Goal: Transaction & Acquisition: Purchase product/service

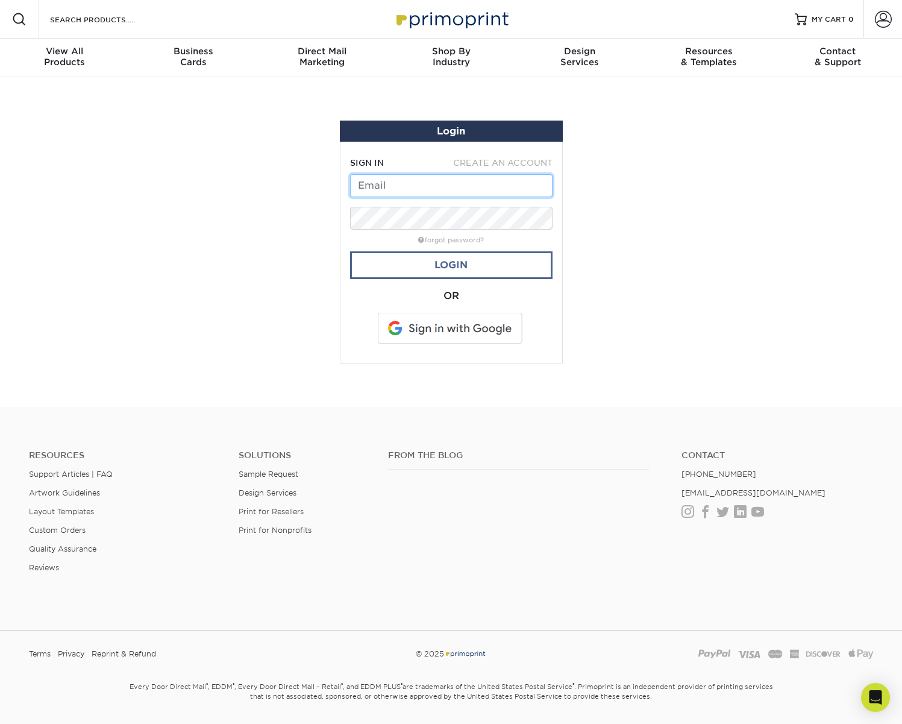
type input "[EMAIL_ADDRESS][DOMAIN_NAME]"
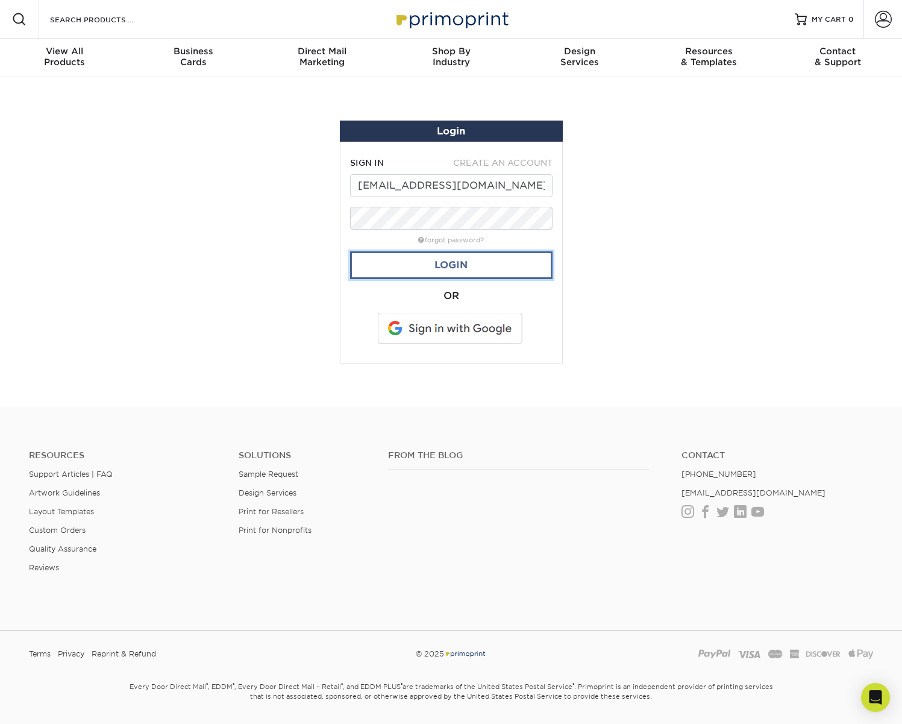
click at [463, 266] on link "Login" at bounding box center [451, 265] width 202 height 28
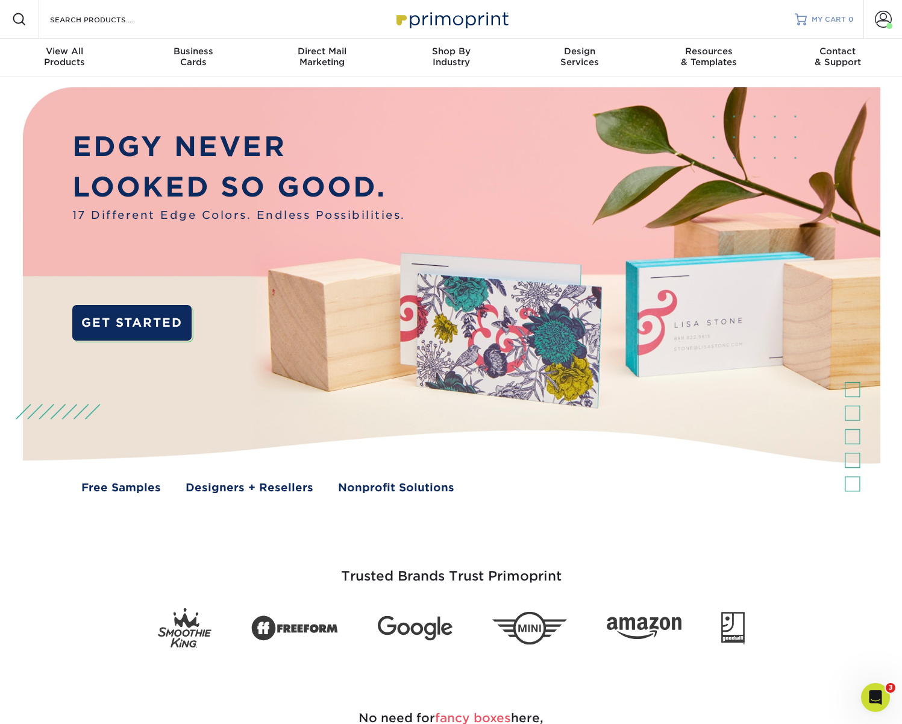
click at [832, 19] on span "MY CART" at bounding box center [829, 19] width 34 height 10
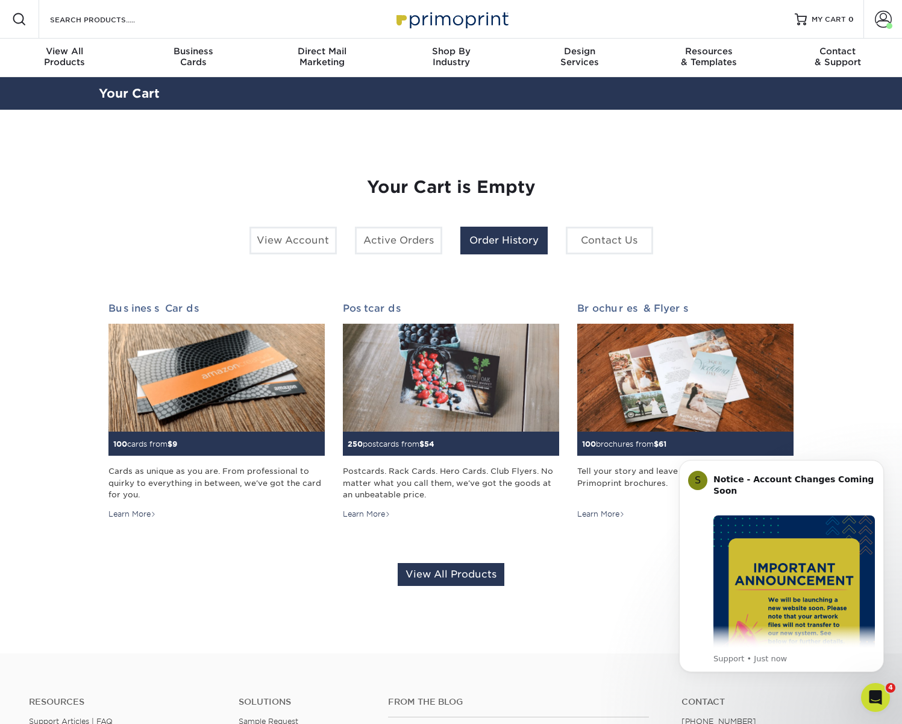
click at [485, 245] on link "Order History" at bounding box center [503, 241] width 87 height 28
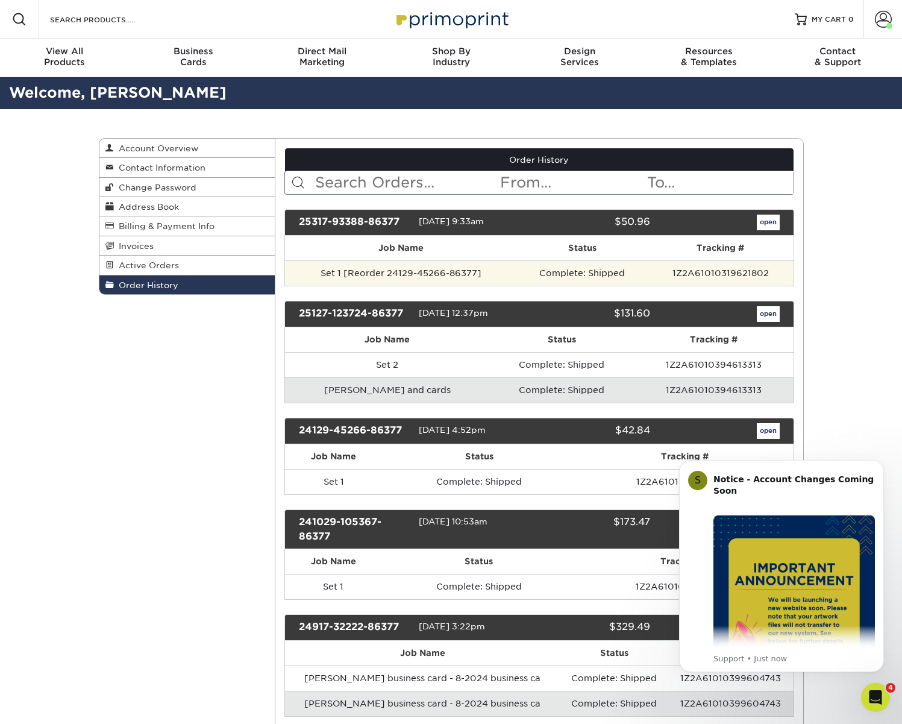
click at [454, 272] on td "Set 1 [Reorder 24129-45266-86377]" at bounding box center [401, 272] width 232 height 25
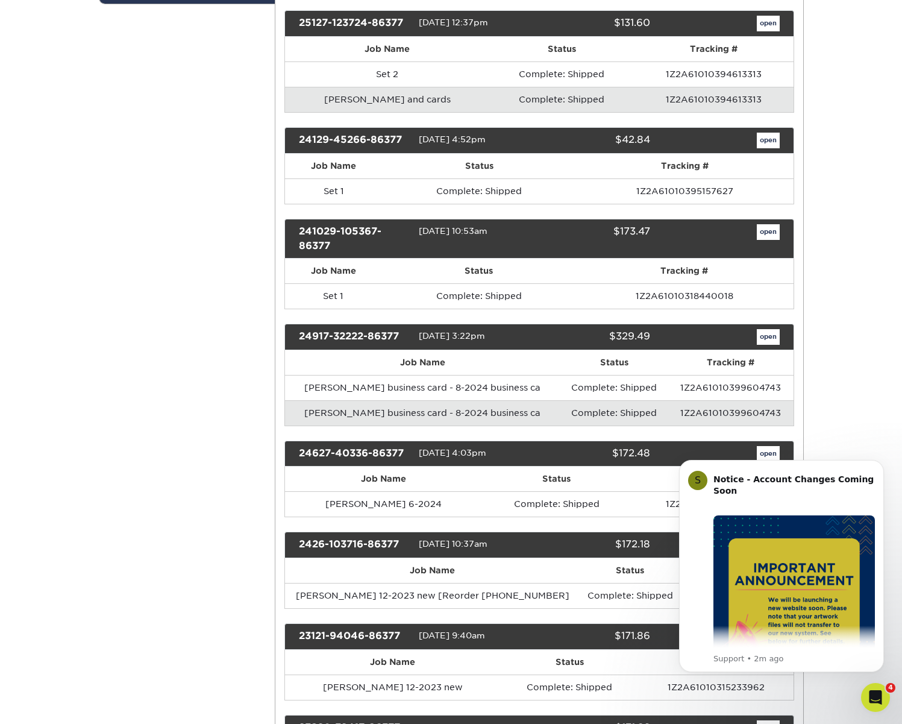
scroll to position [298, 0]
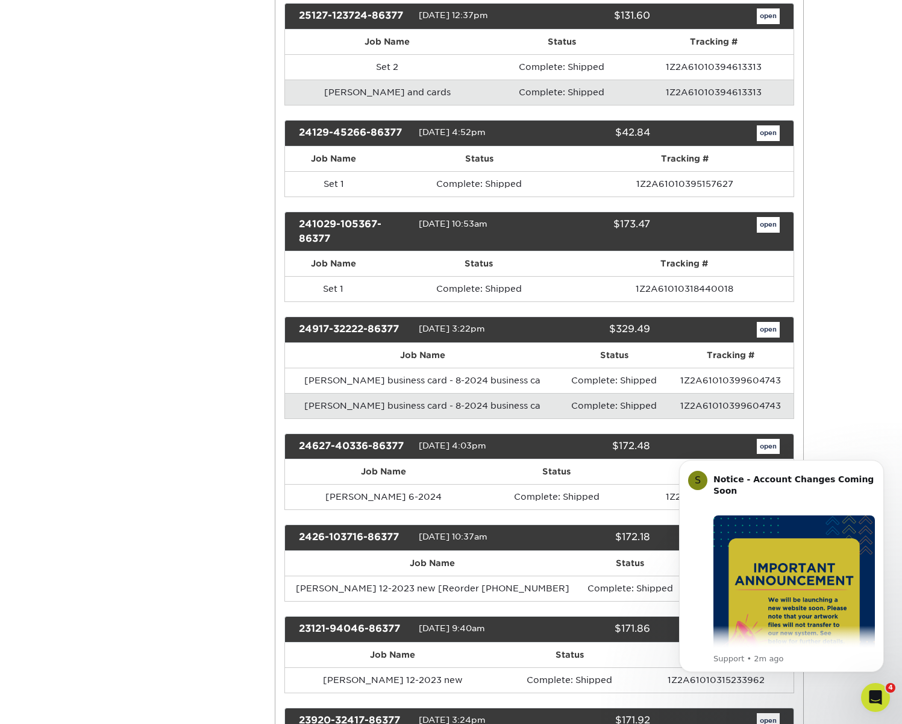
click at [622, 410] on td "Complete: Shipped" at bounding box center [614, 405] width 108 height 25
click at [879, 465] on icon "Dismiss notification" at bounding box center [880, 463] width 4 height 4
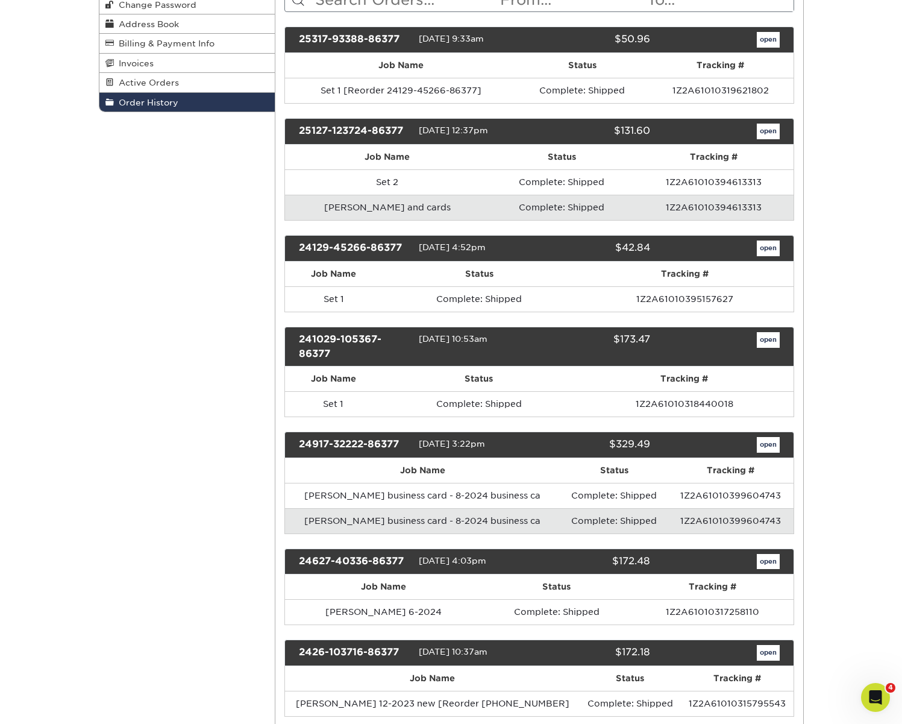
scroll to position [181, 0]
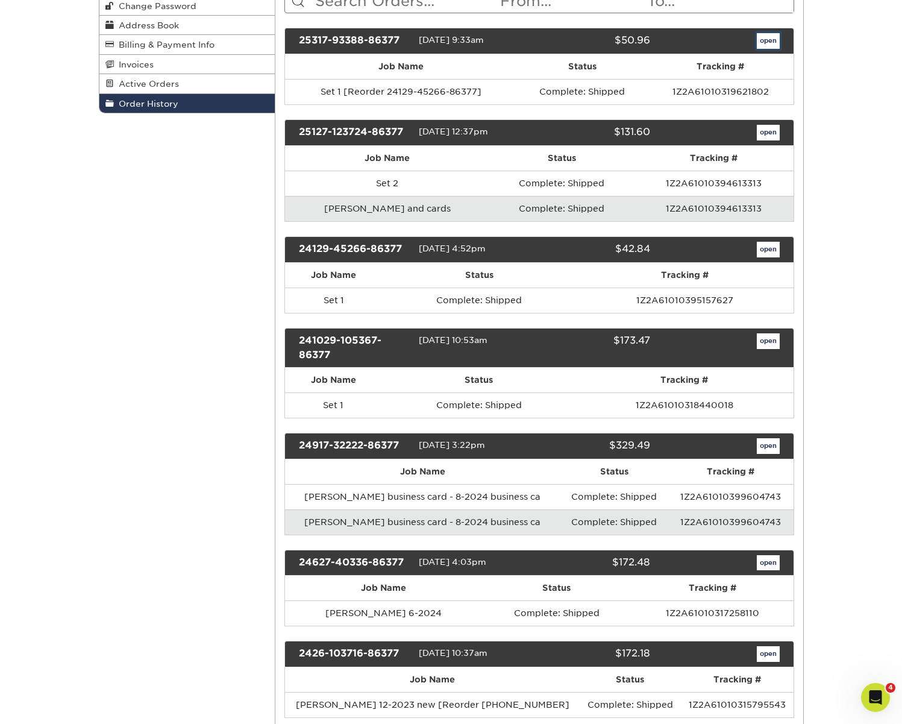
click at [767, 39] on link "open" at bounding box center [768, 41] width 23 height 16
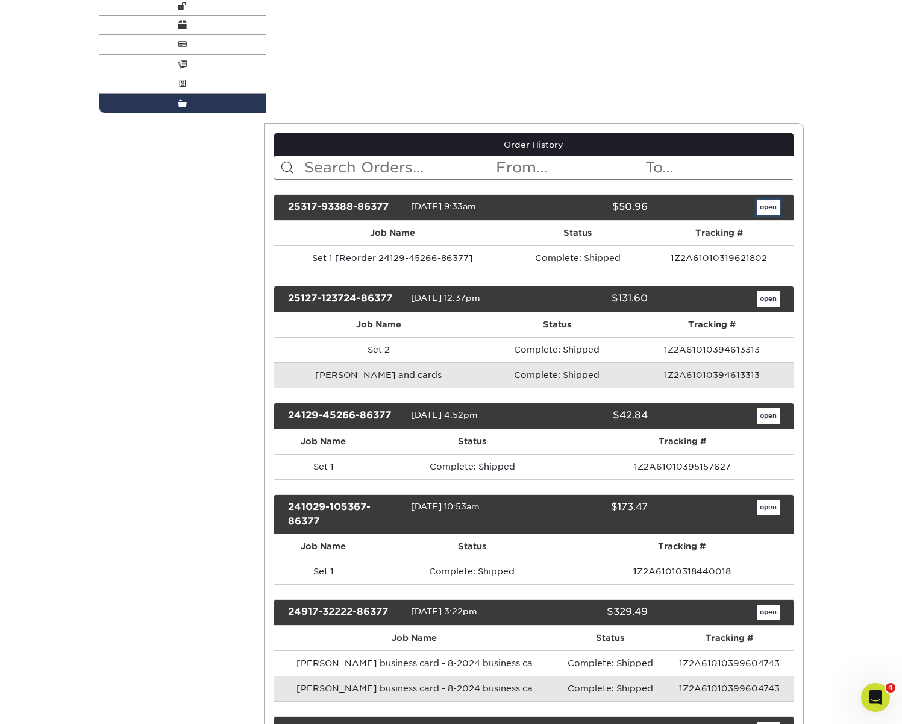
scroll to position [0, 0]
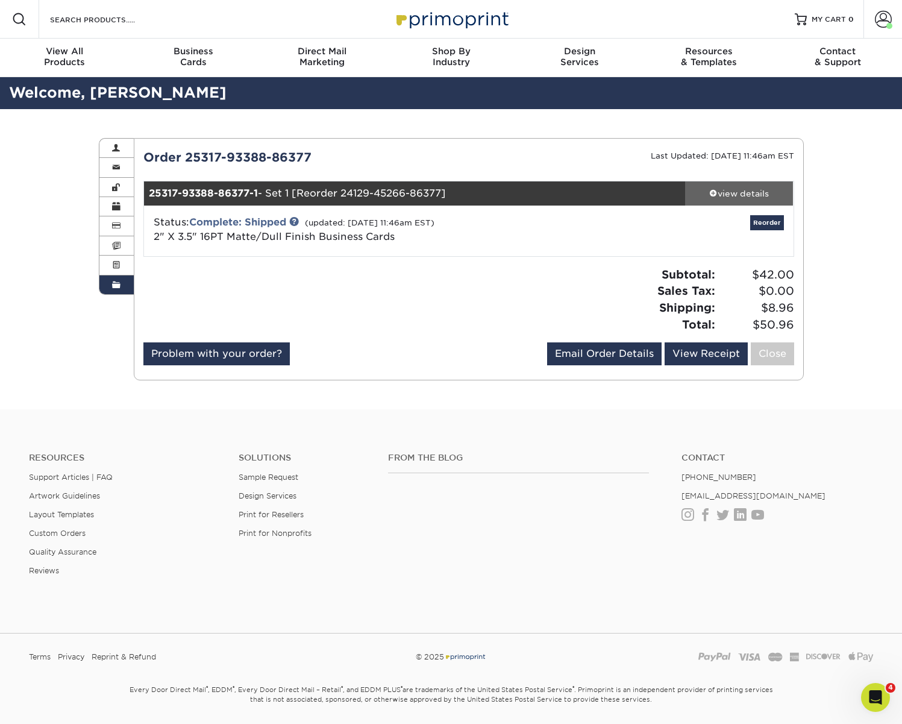
click at [738, 191] on div "view details" at bounding box center [739, 193] width 108 height 12
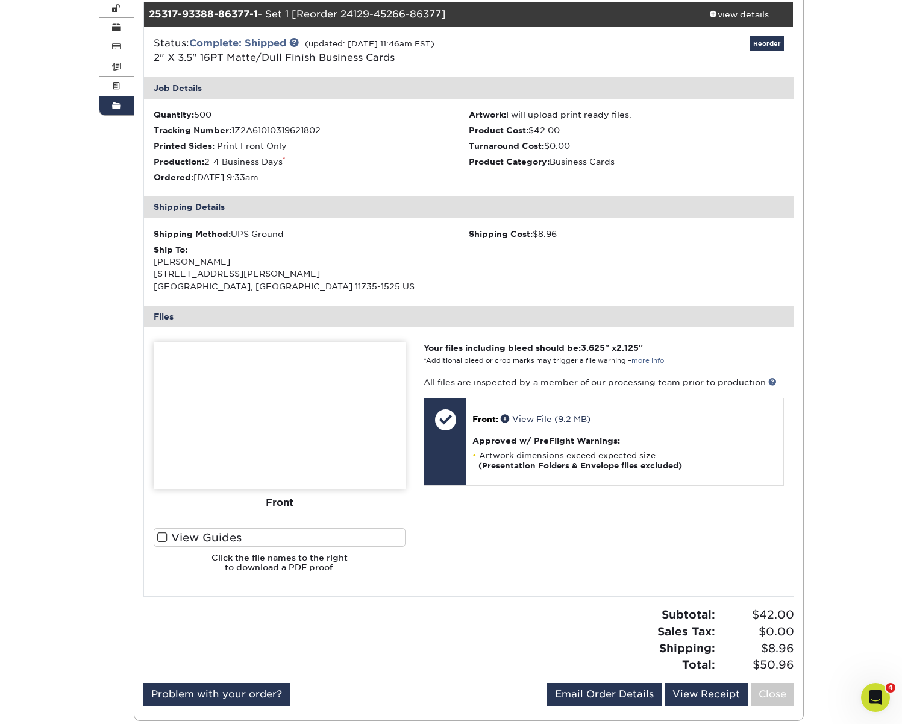
scroll to position [181, 0]
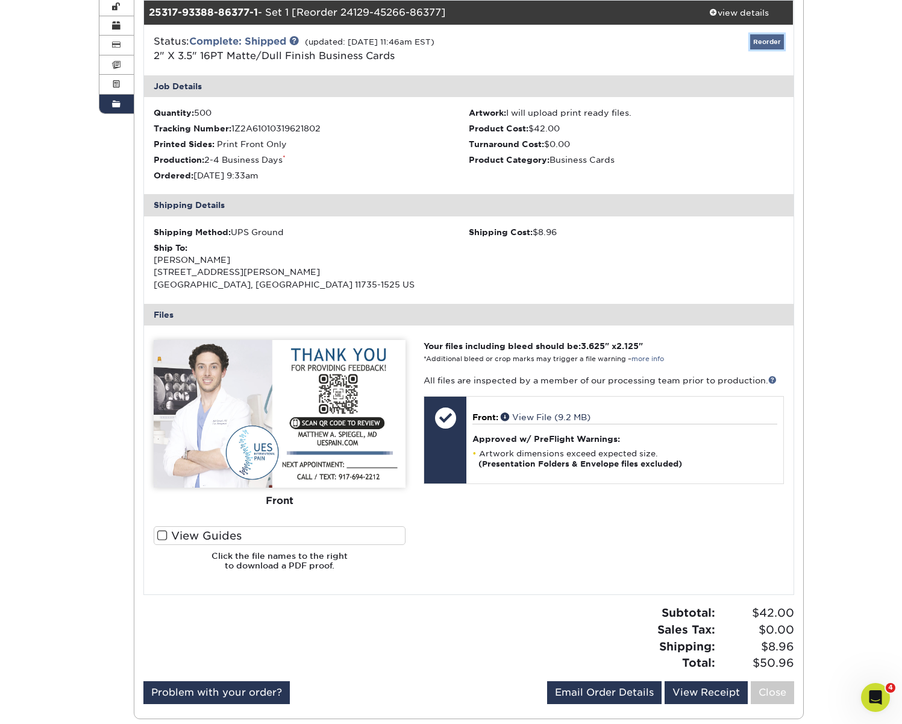
click at [762, 40] on link "Reorder" at bounding box center [767, 41] width 34 height 15
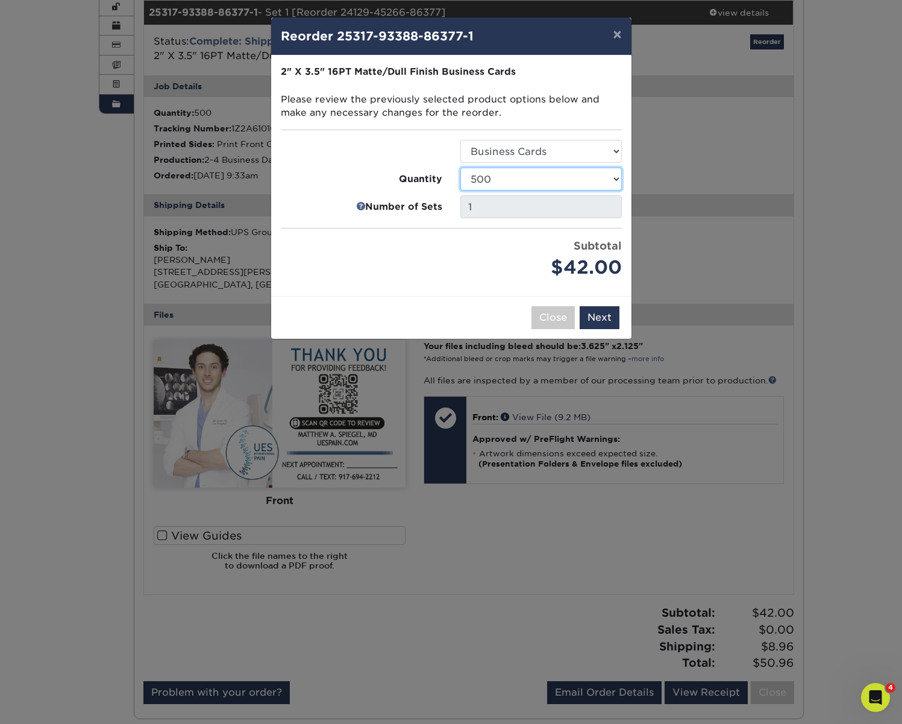
click at [576, 174] on select "100 250 500 1000 2500 5000 7500 10000 15000 20000 25000 30000 35000 40000 45000…" at bounding box center [541, 179] width 162 height 23
select select "52e3d710-0e8f-4d4d-8560-7d4d8655be69"
click at [460, 168] on select "100 250 500 1000 2500 5000 7500 10000 15000 20000 25000 30000 35000 40000 45000…" at bounding box center [541, 179] width 162 height 23
click at [603, 315] on button "Next" at bounding box center [600, 317] width 40 height 23
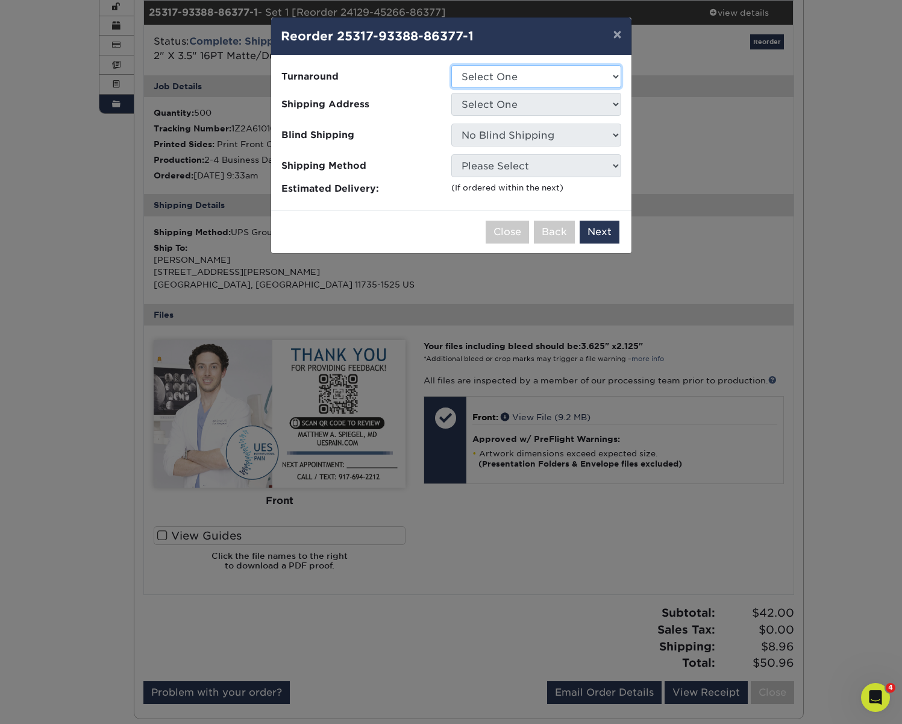
click at [539, 74] on select "Select One 2-4 Business Days 2 Day Next Business Day" at bounding box center [536, 76] width 170 height 23
select select "88cb0c55-ec38-40f6-8fd4-a7b8ca81646e"
click at [451, 65] on select "Select One 2-4 Business Days 2 Day Next Business Day" at bounding box center [536, 76] width 170 height 23
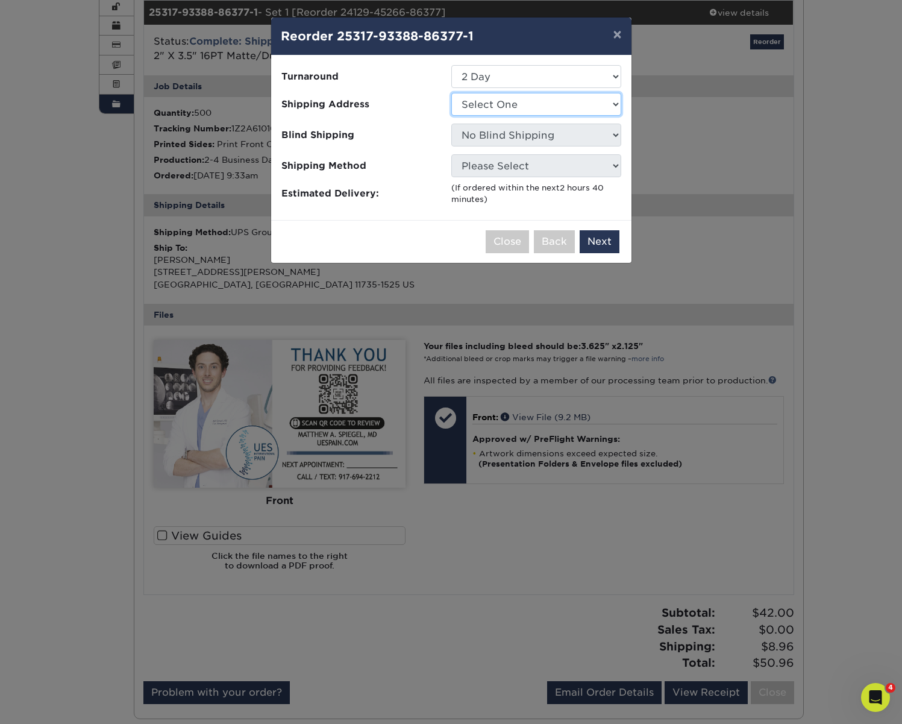
click at [544, 105] on select "Select One stefan amana" at bounding box center [536, 104] width 170 height 23
select select "239628"
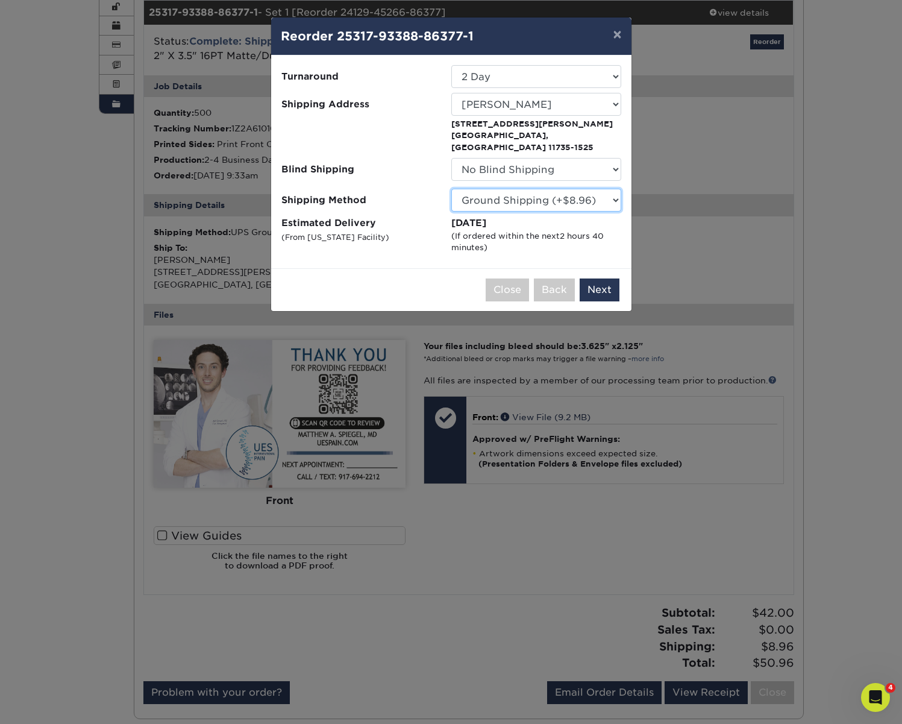
click at [560, 191] on select "Please Select Ground Shipping (+$8.96) 3 Day Shipping Service (+$15.34) 2 Day A…" at bounding box center [536, 200] width 170 height 23
click at [451, 189] on select "Please Select Ground Shipping (+$8.96) 3 Day Shipping Service (+$15.34) 2 Day A…" at bounding box center [536, 200] width 170 height 23
click at [603, 281] on button "Next" at bounding box center [600, 289] width 40 height 23
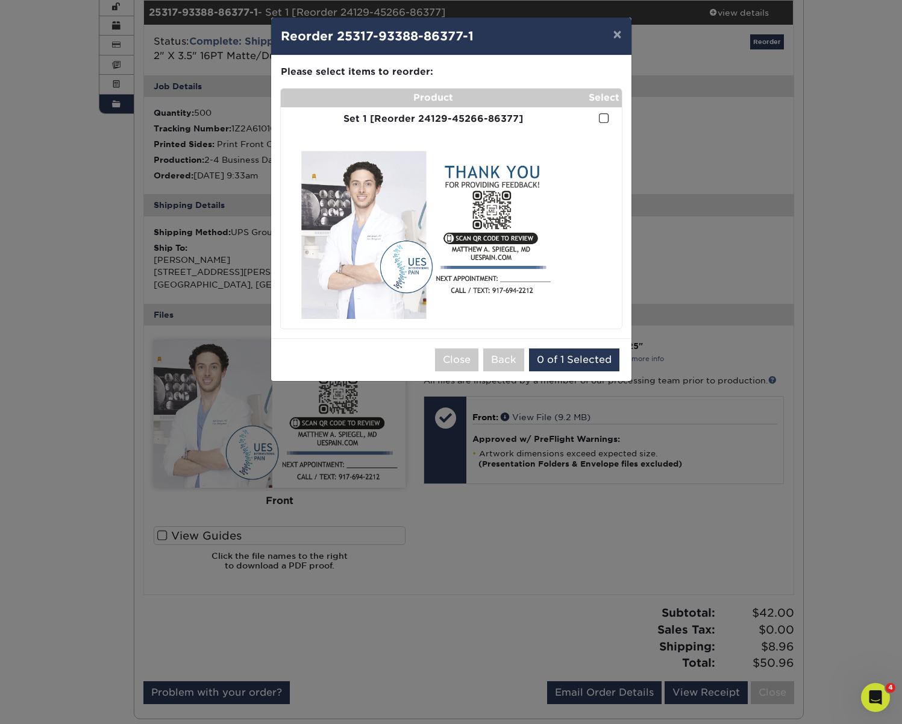
click at [608, 124] on span at bounding box center [604, 118] width 10 height 11
click at [0, 0] on input "checkbox" at bounding box center [0, 0] width 0 height 0
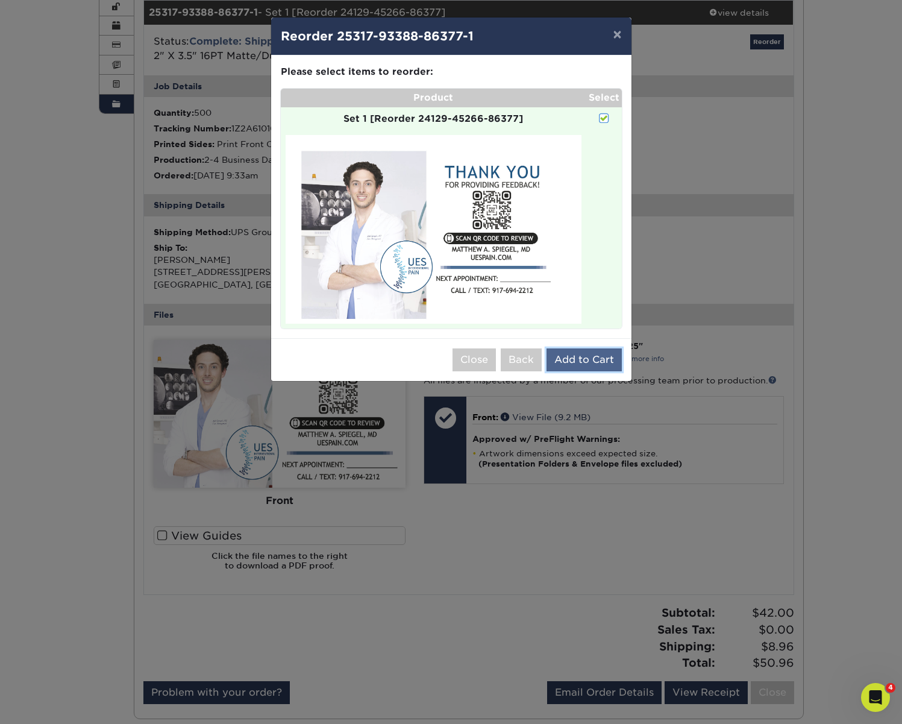
click at [589, 359] on button "Add to Cart" at bounding box center [584, 359] width 75 height 23
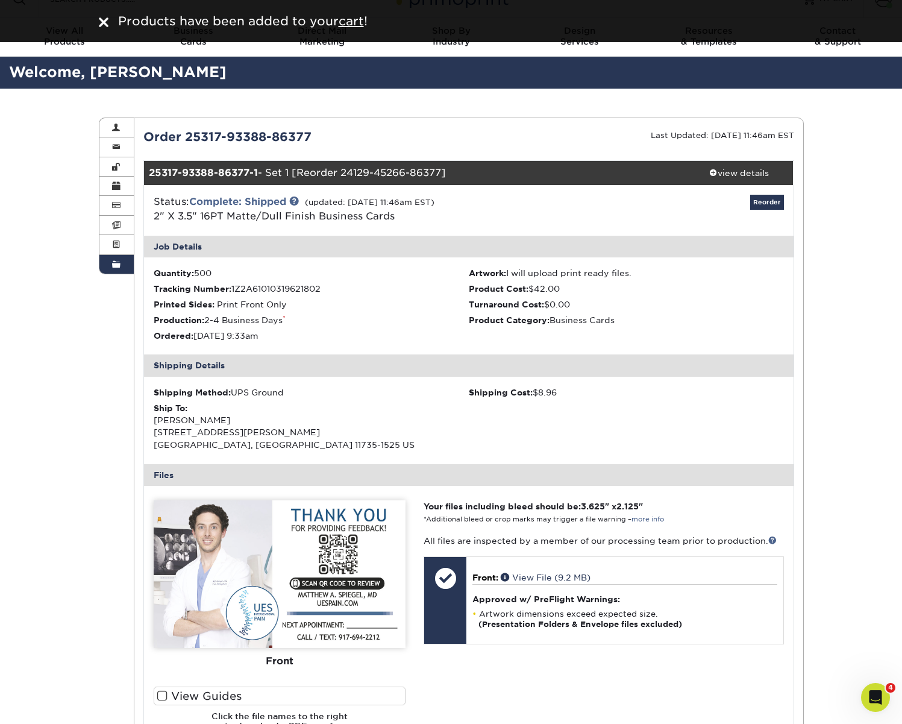
scroll to position [0, 0]
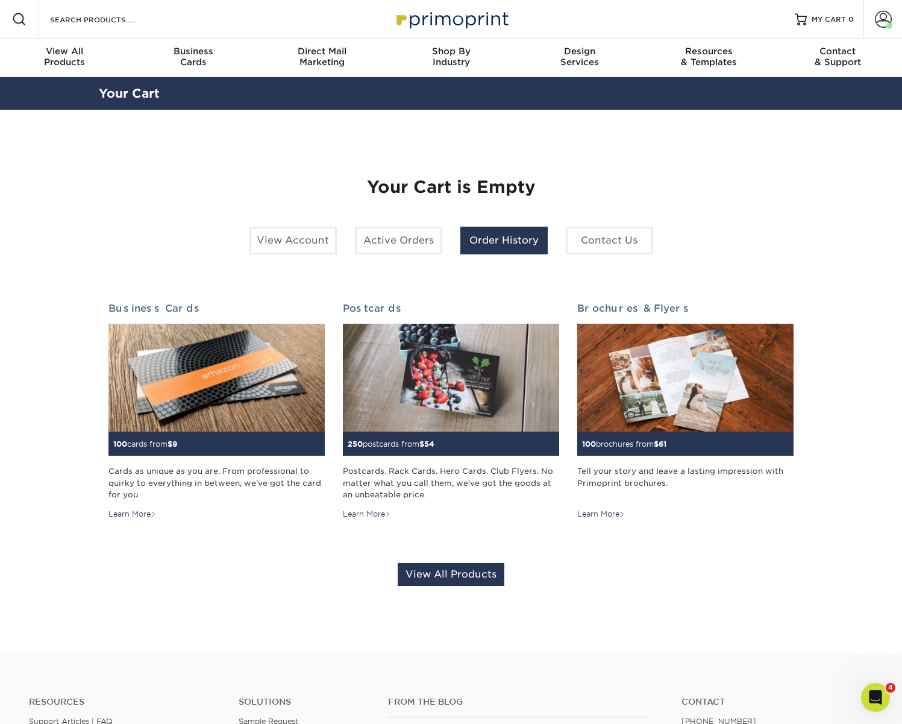
click at [503, 243] on link "Order History" at bounding box center [503, 241] width 87 height 28
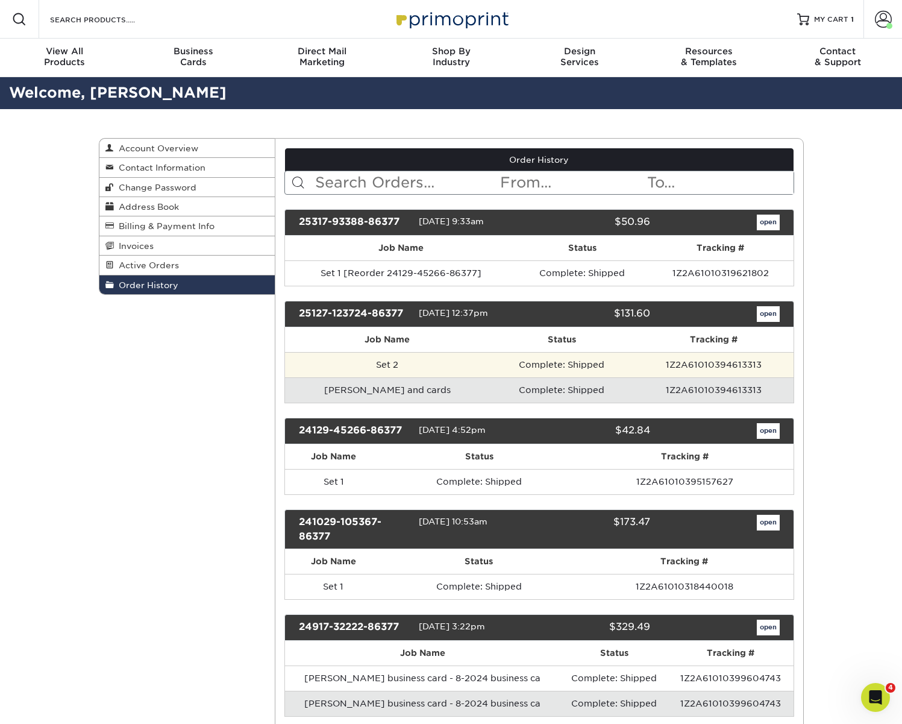
click at [538, 369] on td "Complete: Shipped" at bounding box center [562, 364] width 144 height 25
click at [542, 366] on td "Complete: Shipped" at bounding box center [562, 364] width 144 height 25
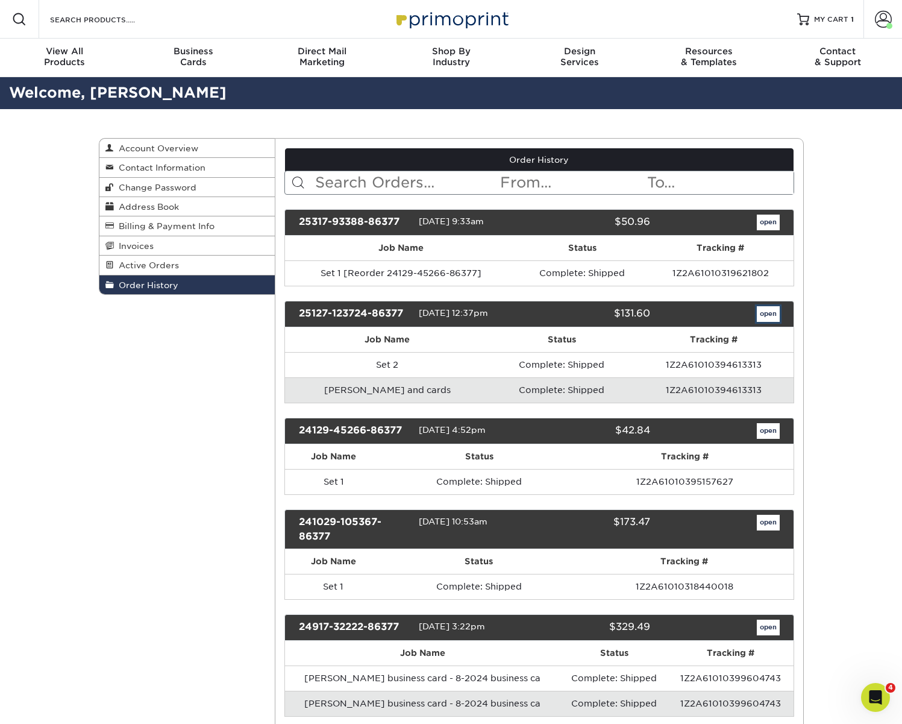
click at [763, 311] on link "open" at bounding box center [768, 314] width 23 height 16
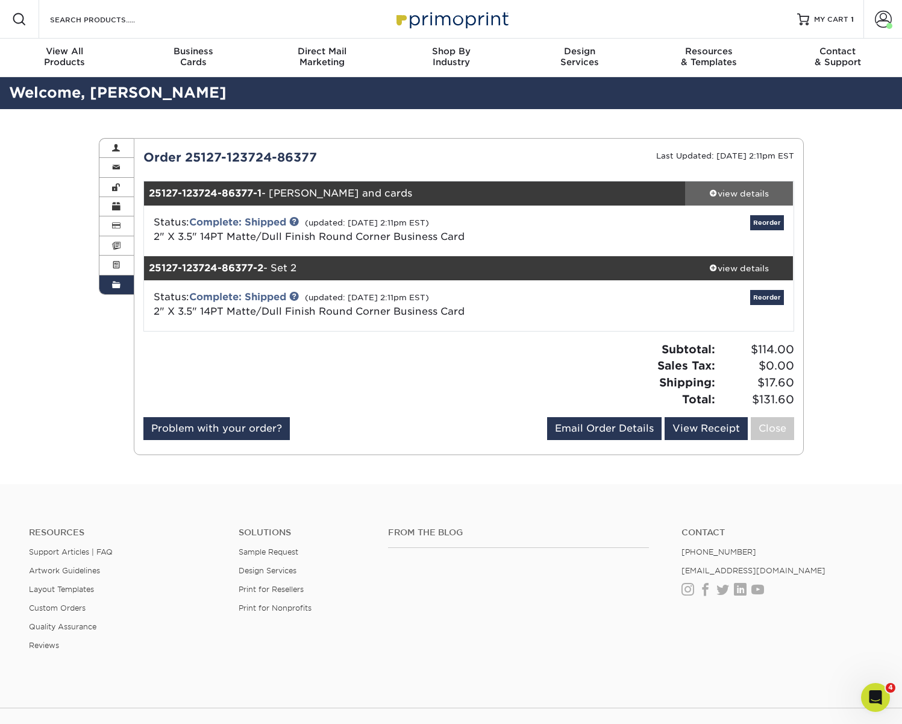
click at [731, 192] on div "view details" at bounding box center [739, 193] width 108 height 12
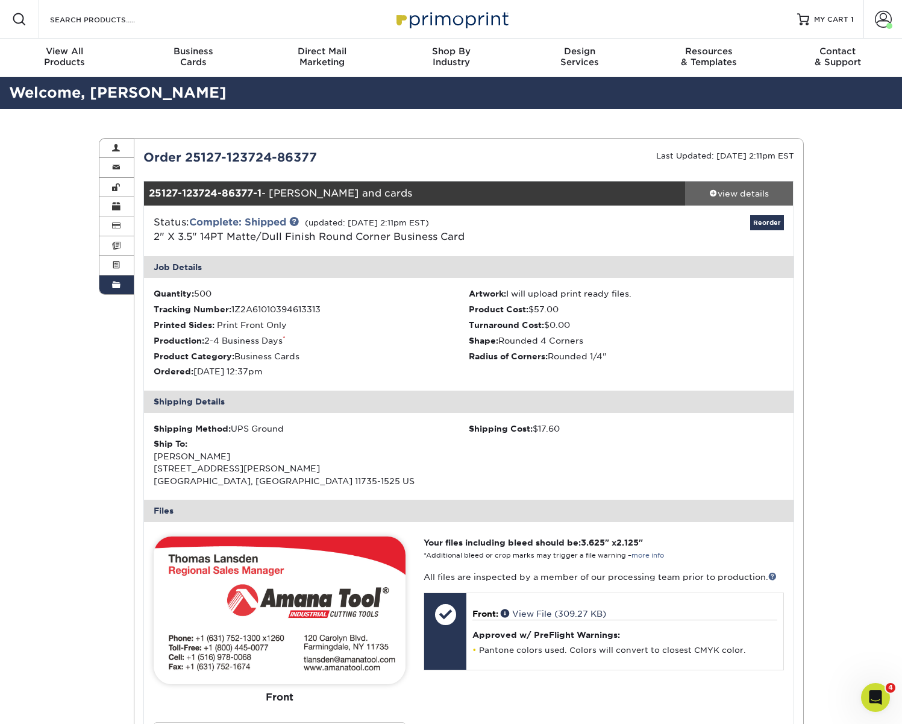
click at [731, 192] on div "view details" at bounding box center [739, 193] width 108 height 12
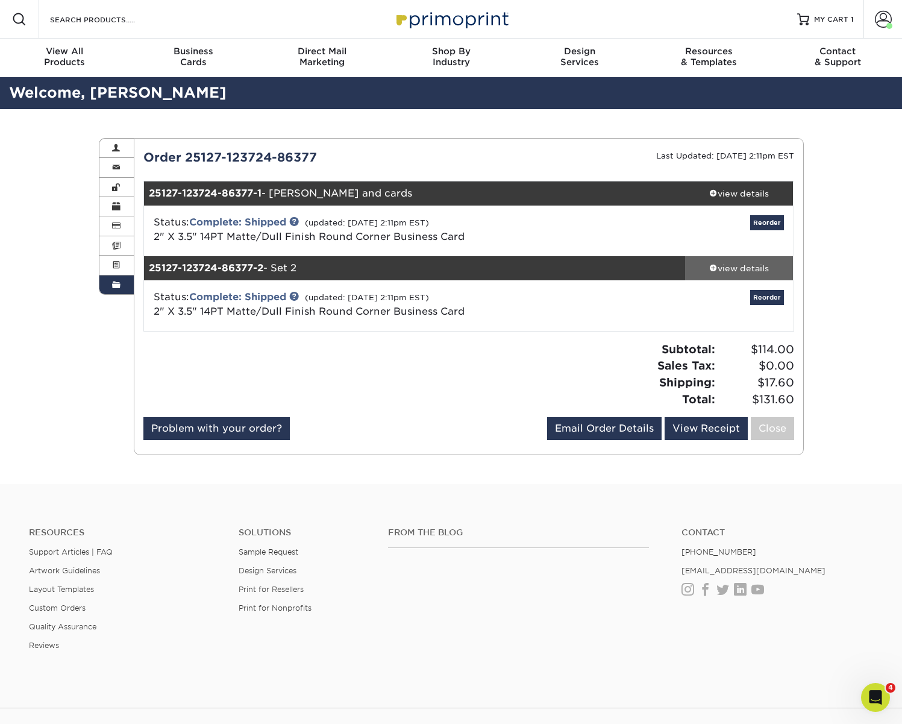
click at [733, 268] on div "view details" at bounding box center [739, 268] width 108 height 12
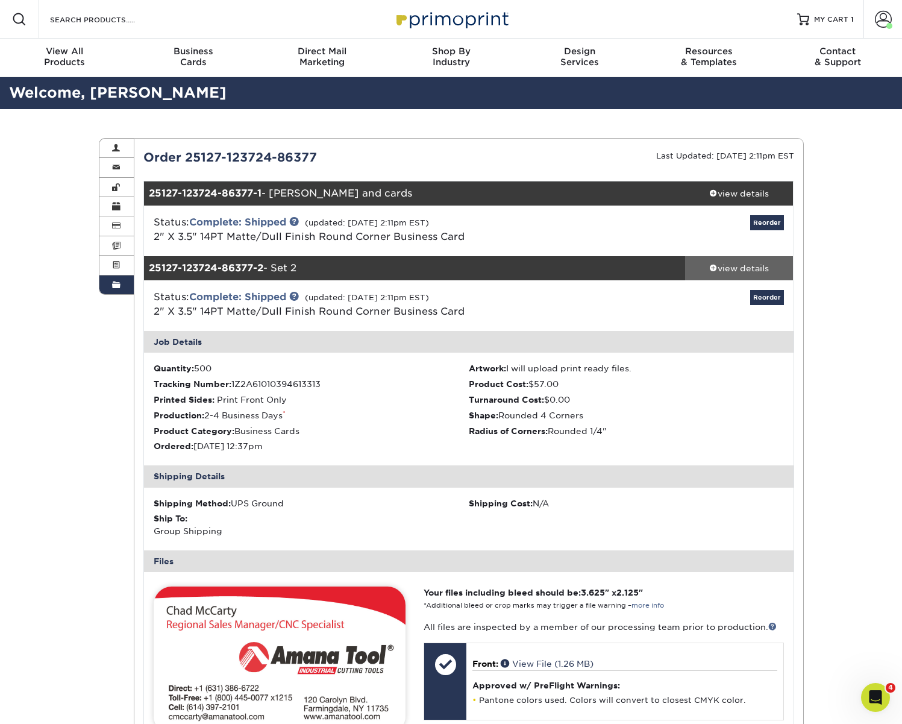
click at [733, 268] on div "view details" at bounding box center [739, 268] width 108 height 12
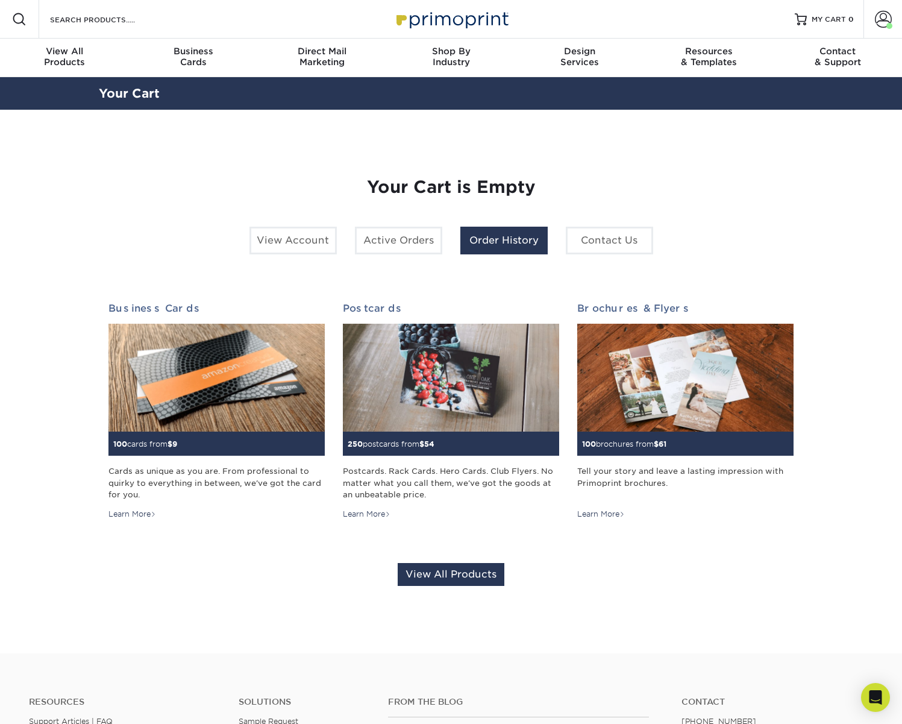
click at [500, 240] on link "Order History" at bounding box center [503, 241] width 87 height 28
click at [530, 240] on link "Order History" at bounding box center [503, 241] width 87 height 28
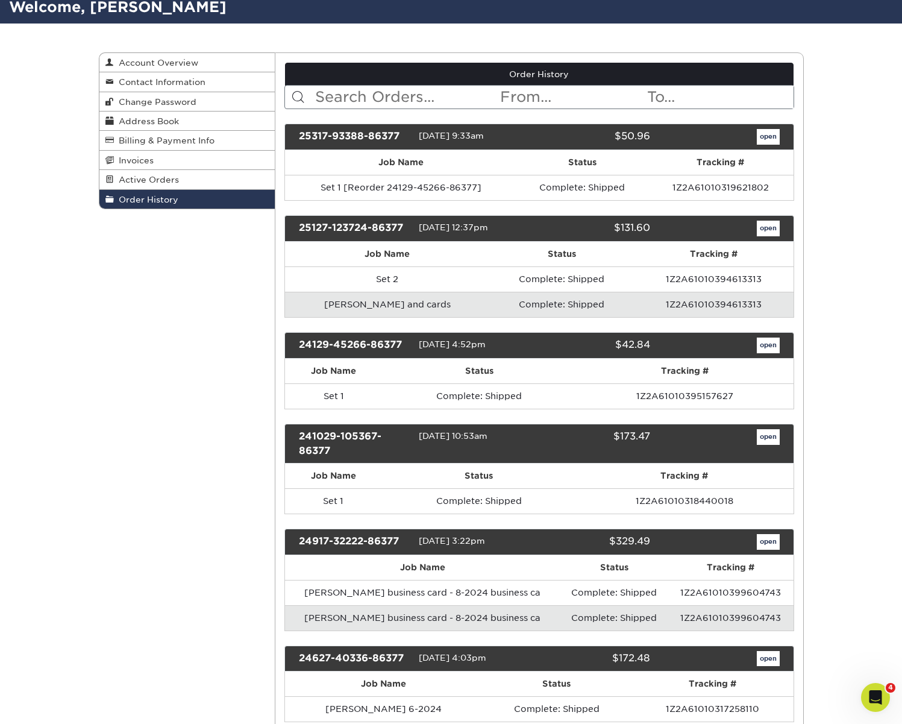
scroll to position [128, 0]
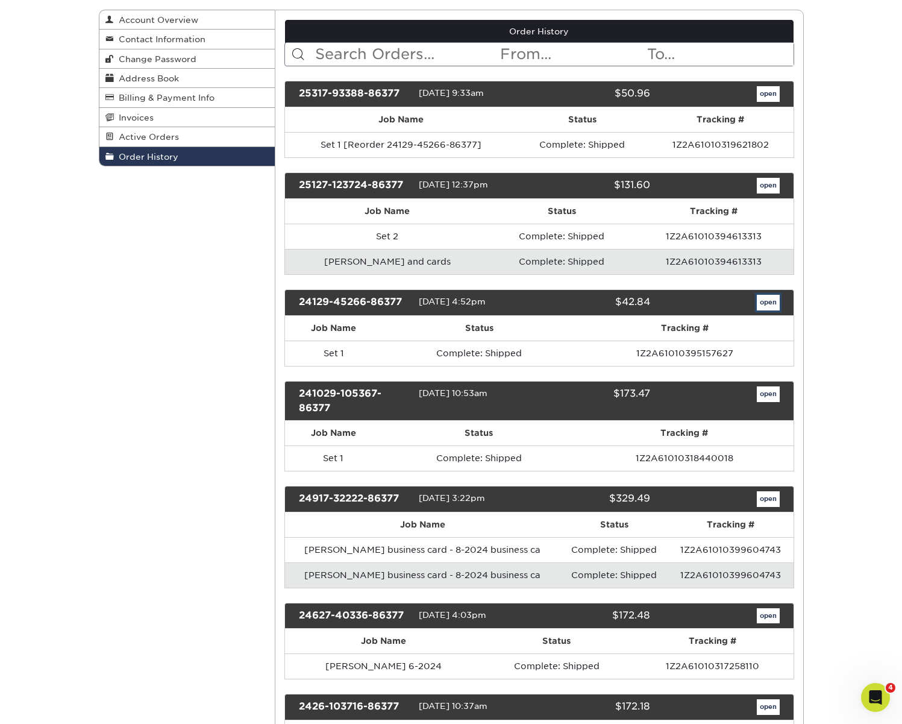
click at [771, 303] on link "open" at bounding box center [768, 303] width 23 height 16
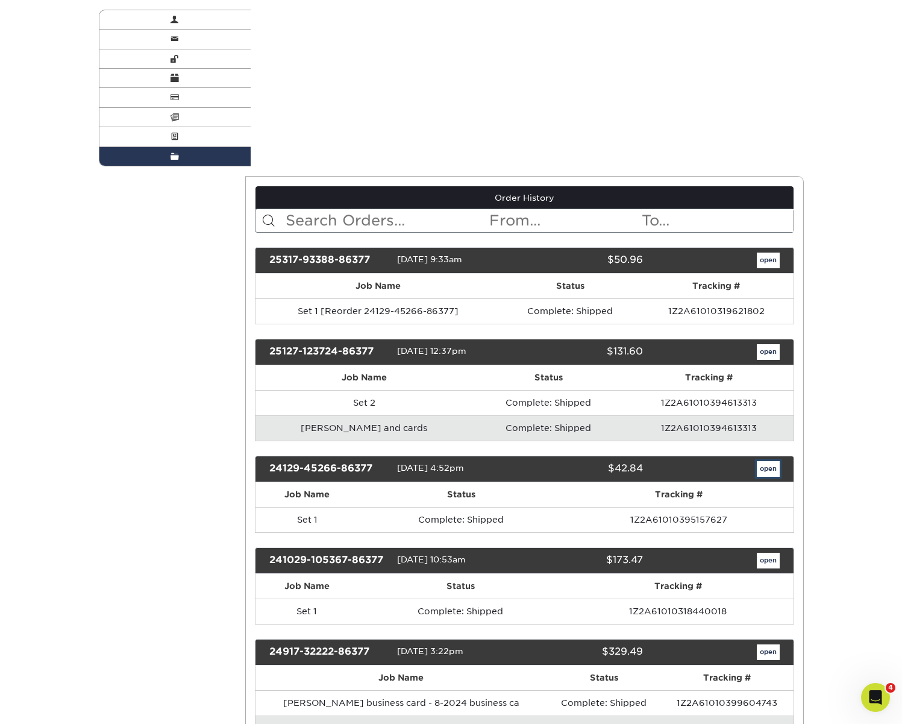
scroll to position [0, 0]
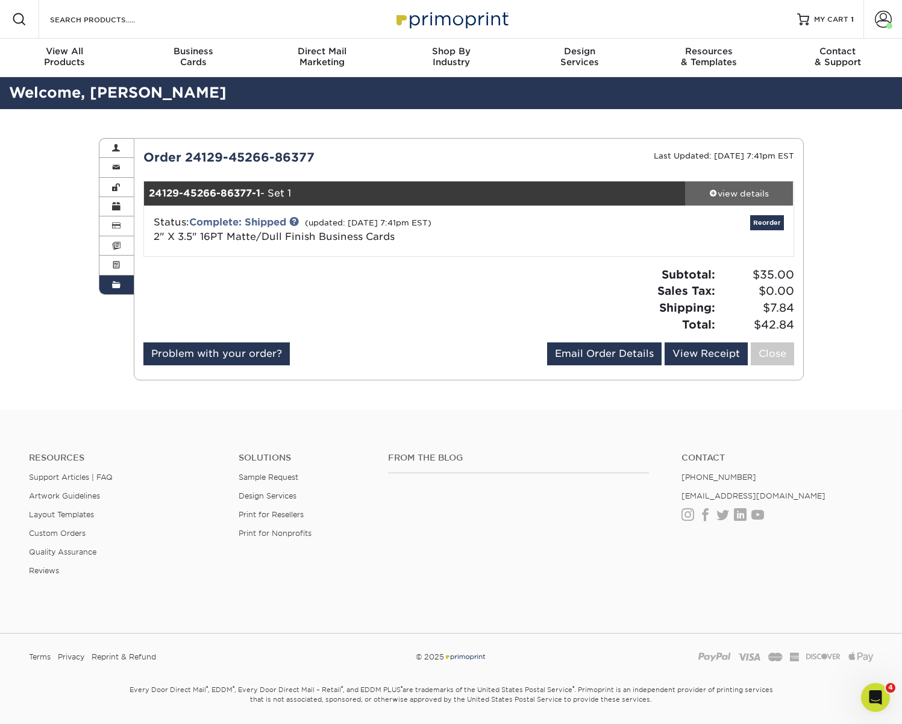
click at [738, 189] on div "view details" at bounding box center [739, 193] width 108 height 12
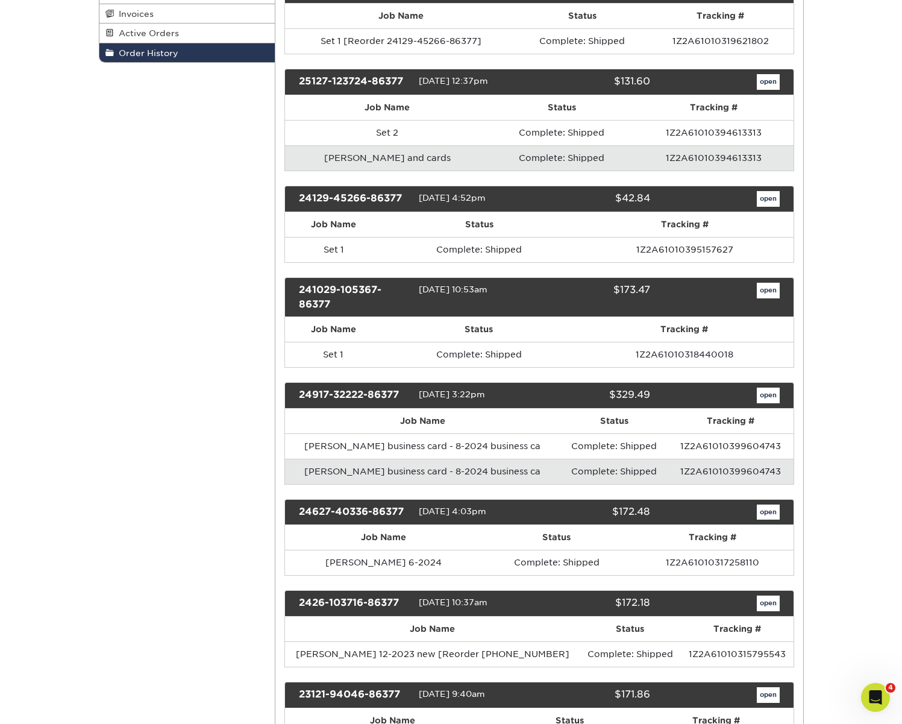
scroll to position [297, 0]
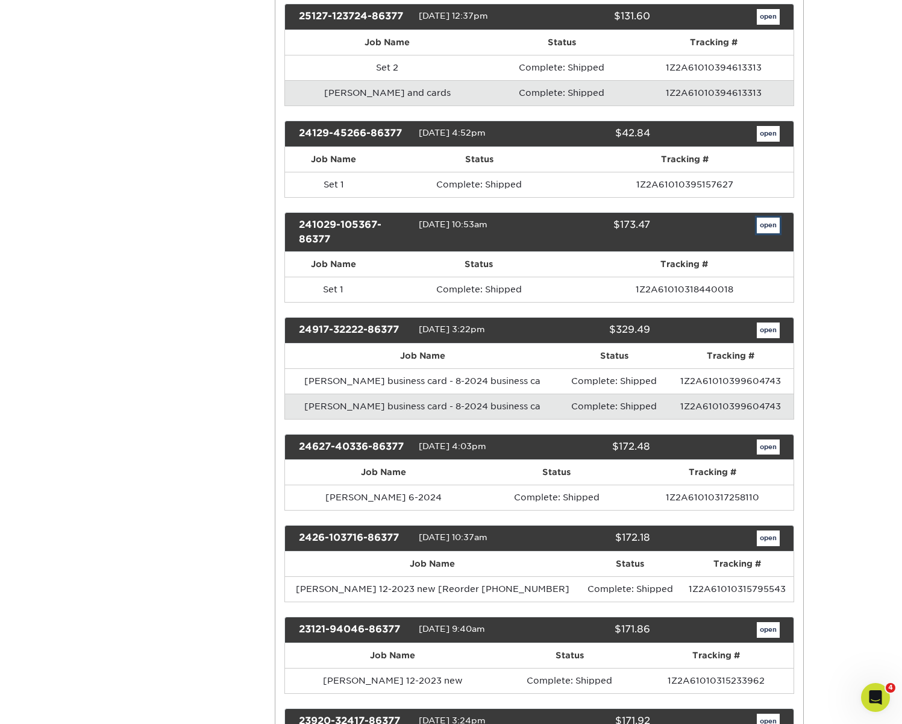
click at [769, 227] on link "open" at bounding box center [768, 226] width 23 height 16
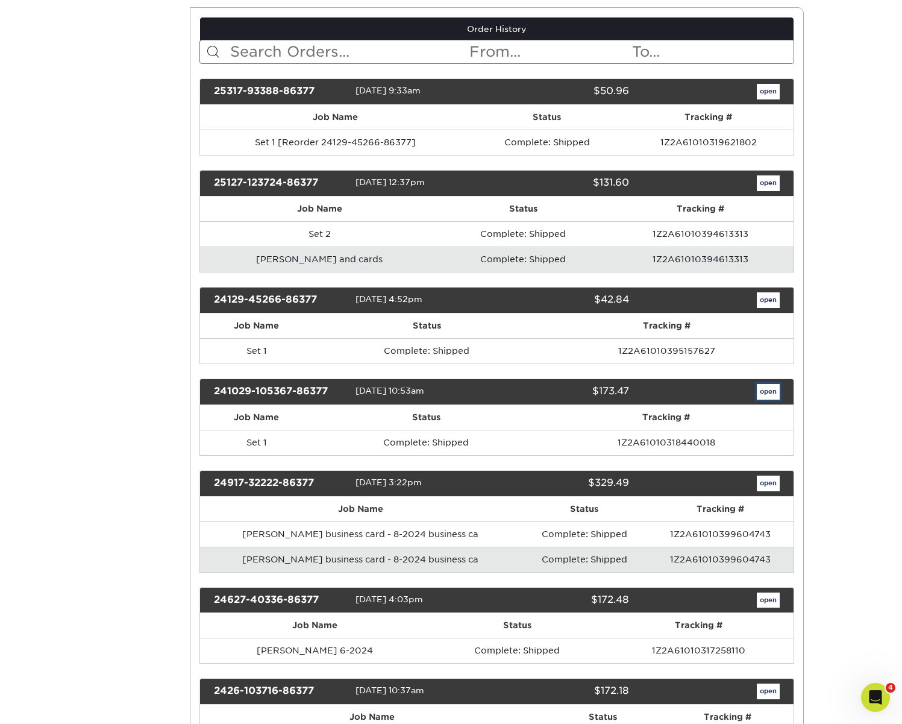
scroll to position [0, 0]
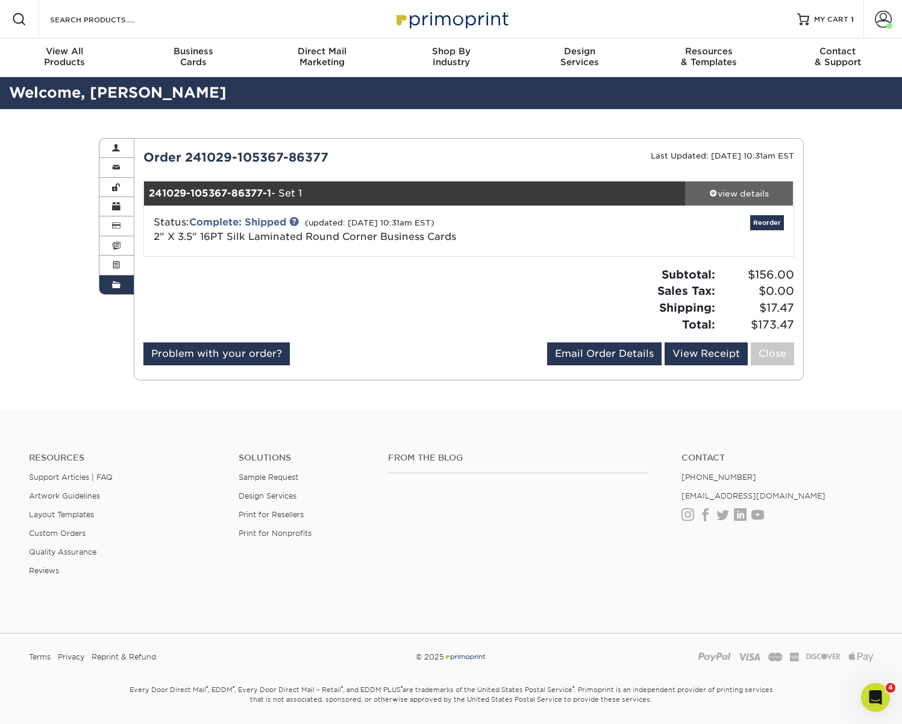
click at [738, 195] on div "view details" at bounding box center [739, 193] width 108 height 12
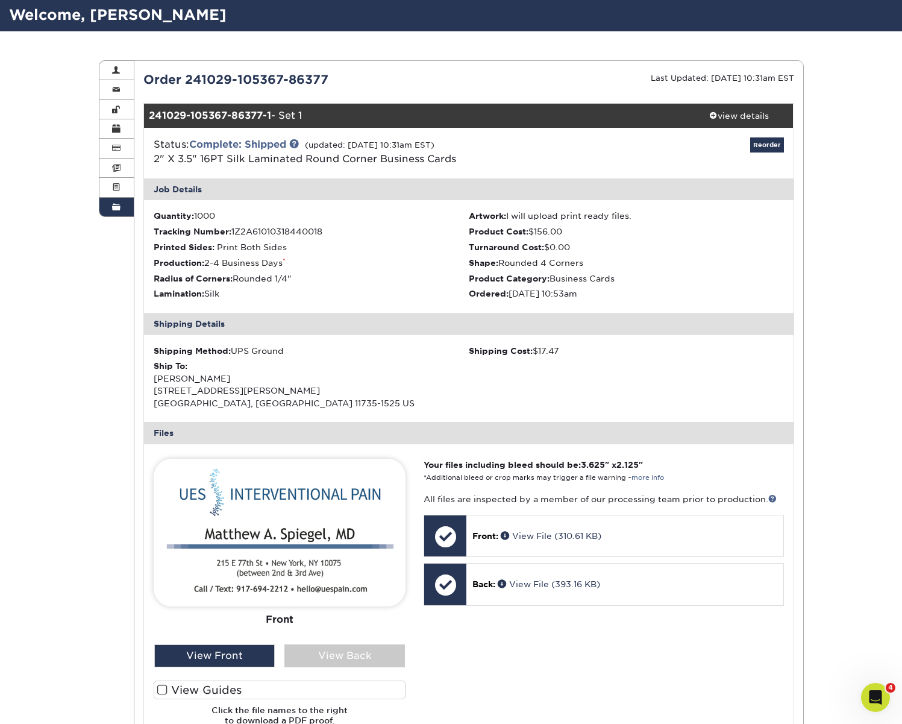
scroll to position [78, 0]
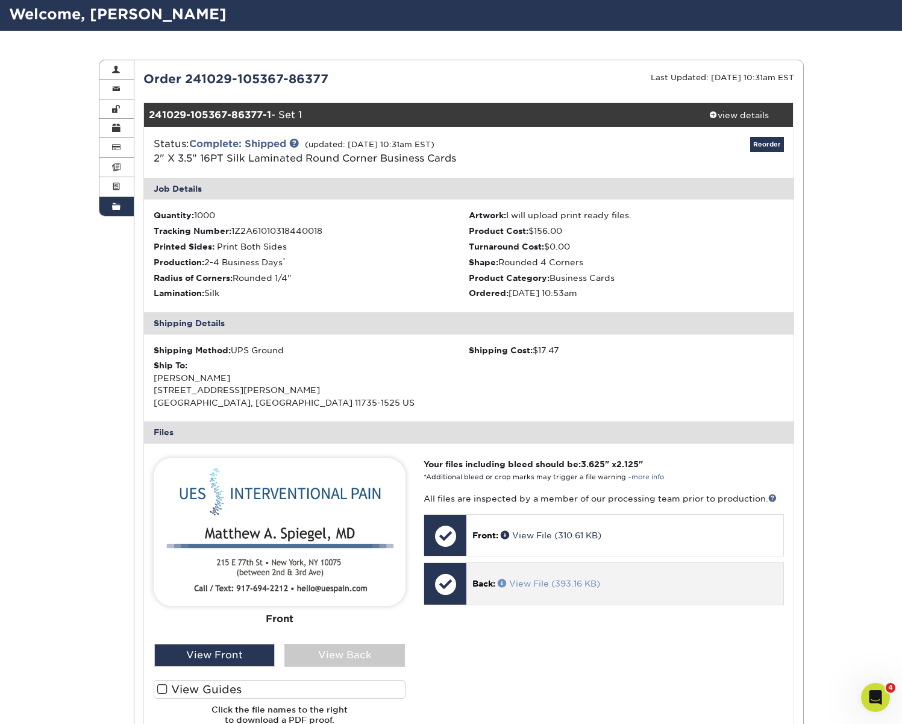
click at [527, 579] on link "View File (393.16 KB)" at bounding box center [549, 584] width 102 height 10
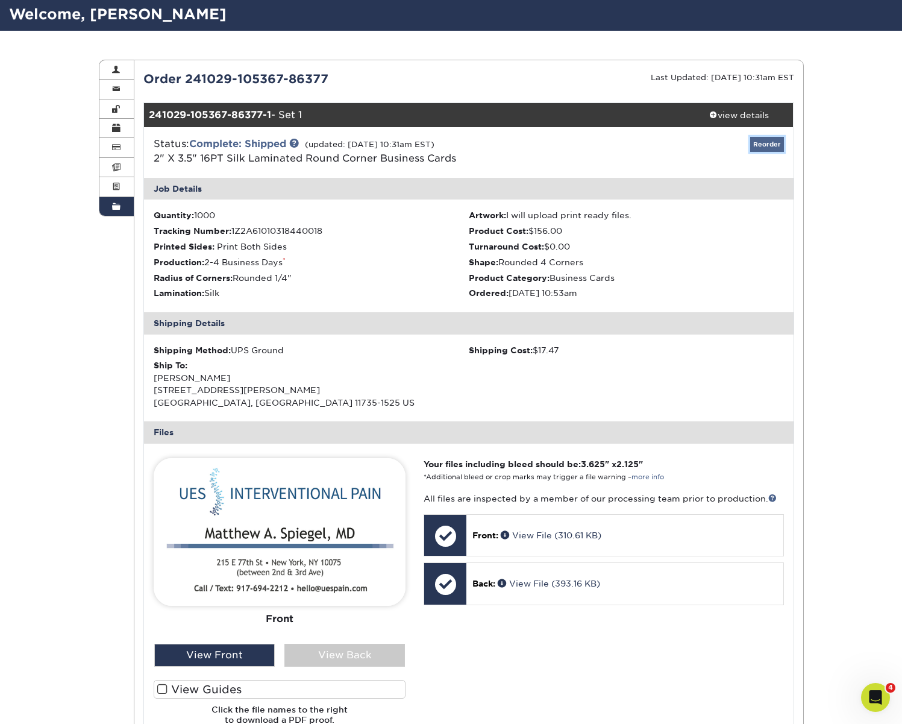
click at [770, 145] on link "Reorder" at bounding box center [767, 144] width 34 height 15
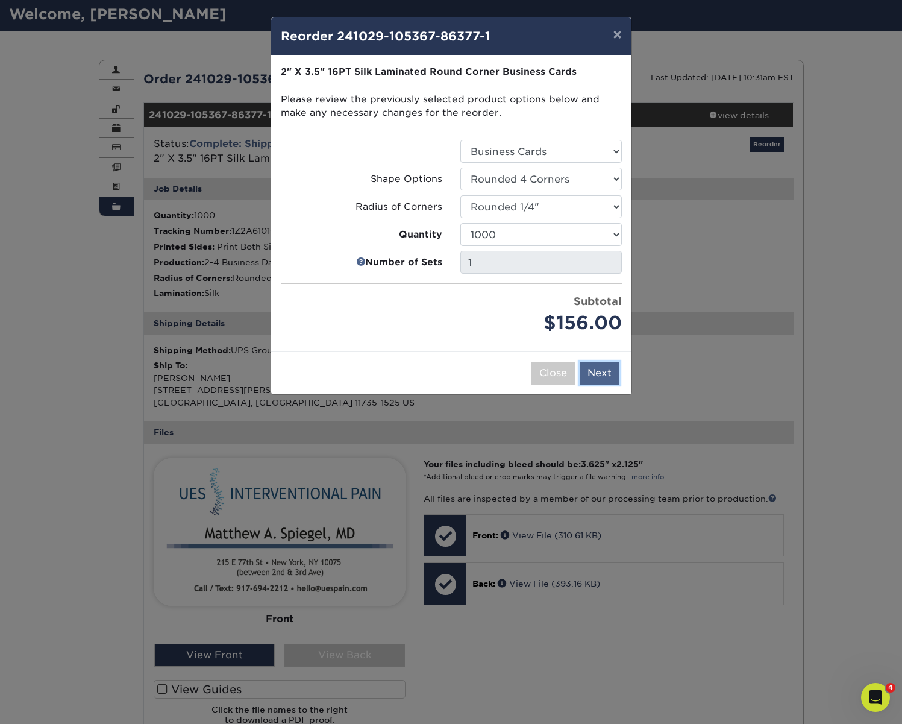
click at [602, 376] on button "Next" at bounding box center [600, 373] width 40 height 23
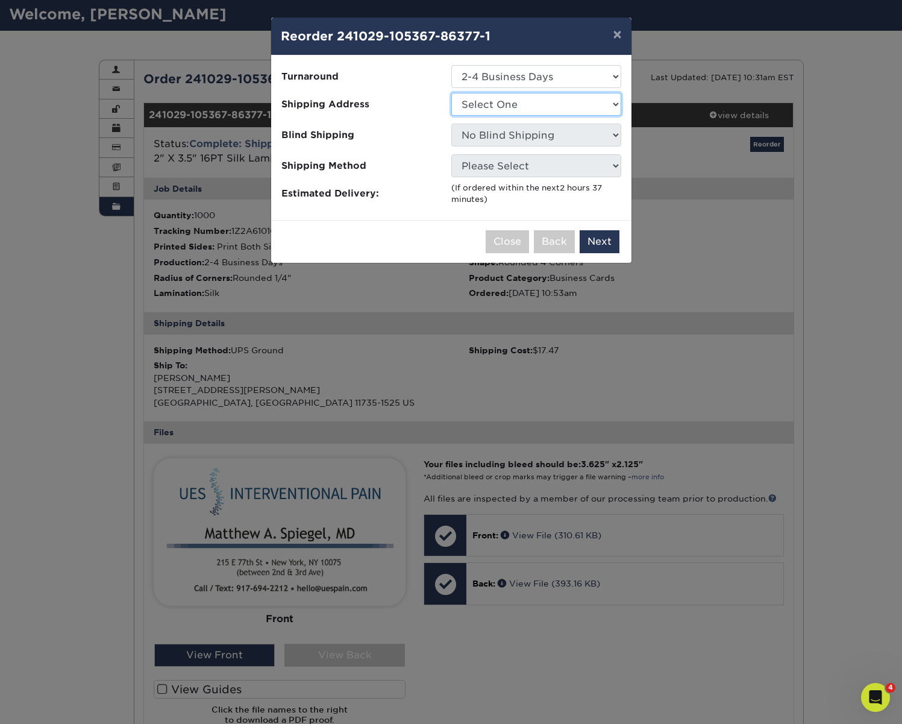
click at [533, 101] on select "Select One stefan amana" at bounding box center [536, 104] width 170 height 23
select select "239628"
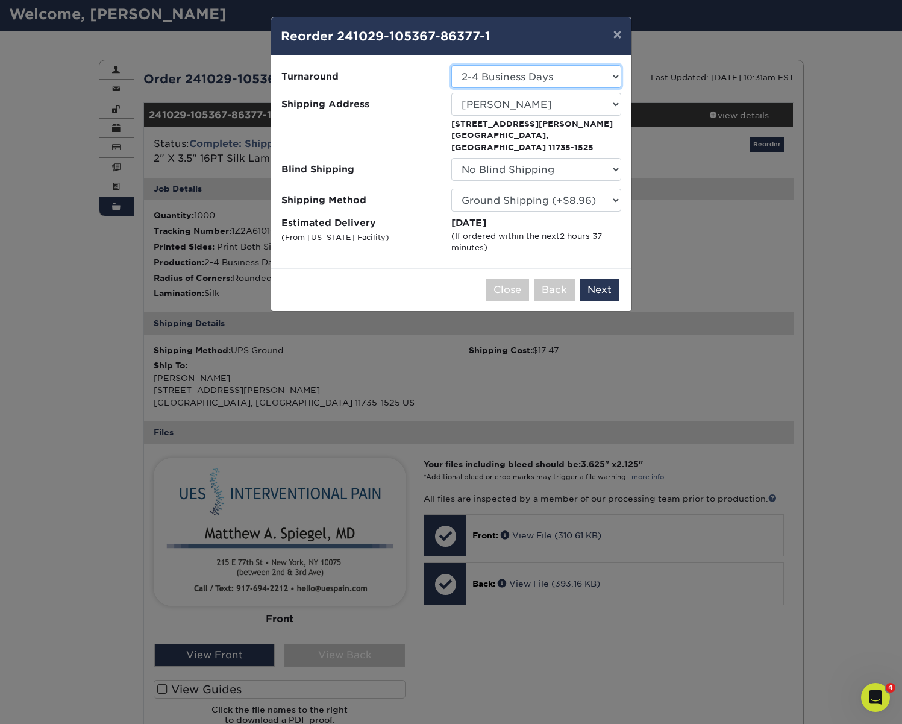
click at [519, 79] on select "Select One 2-4 Business Days" at bounding box center [536, 76] width 170 height 23
click at [451, 65] on select "Select One 2-4 Business Days" at bounding box center [536, 76] width 170 height 23
click at [600, 280] on button "Next" at bounding box center [600, 289] width 40 height 23
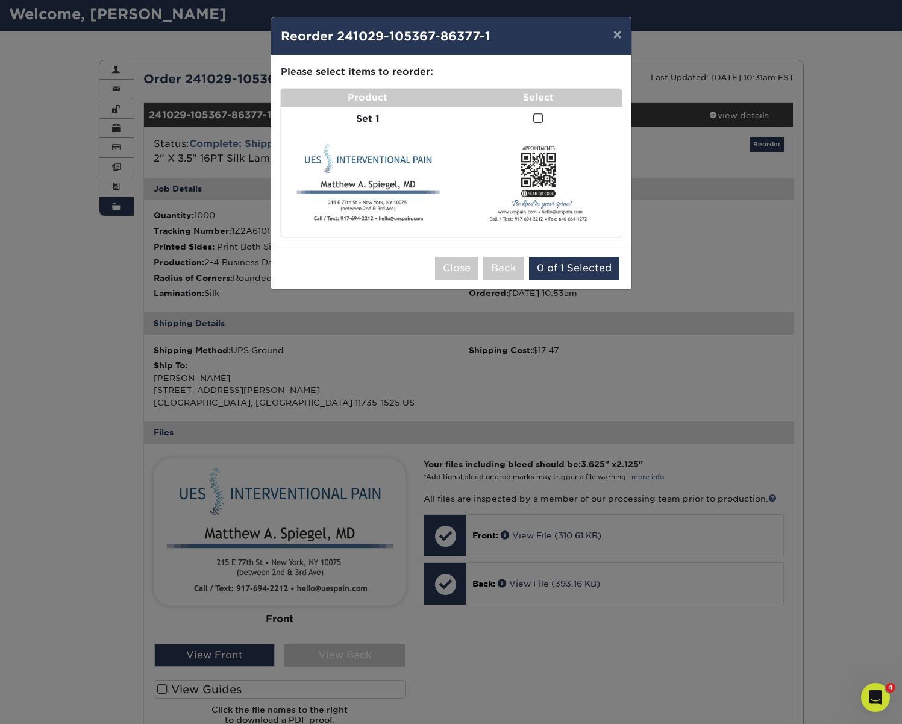
click at [536, 118] on span at bounding box center [538, 118] width 10 height 11
click at [0, 0] on input "checkbox" at bounding box center [0, 0] width 0 height 0
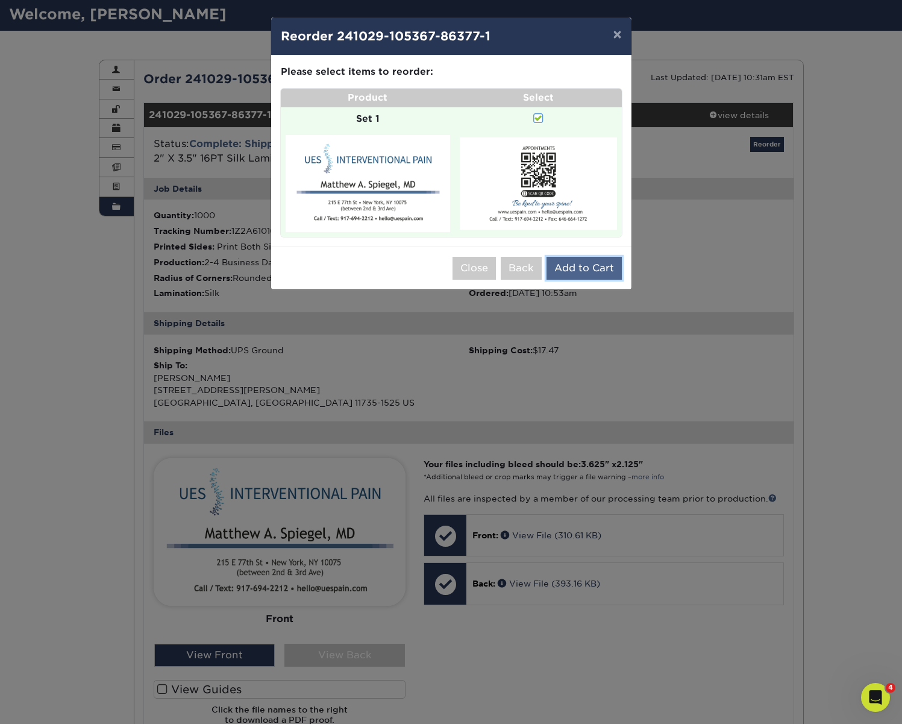
click at [586, 268] on button "Add to Cart" at bounding box center [584, 268] width 75 height 23
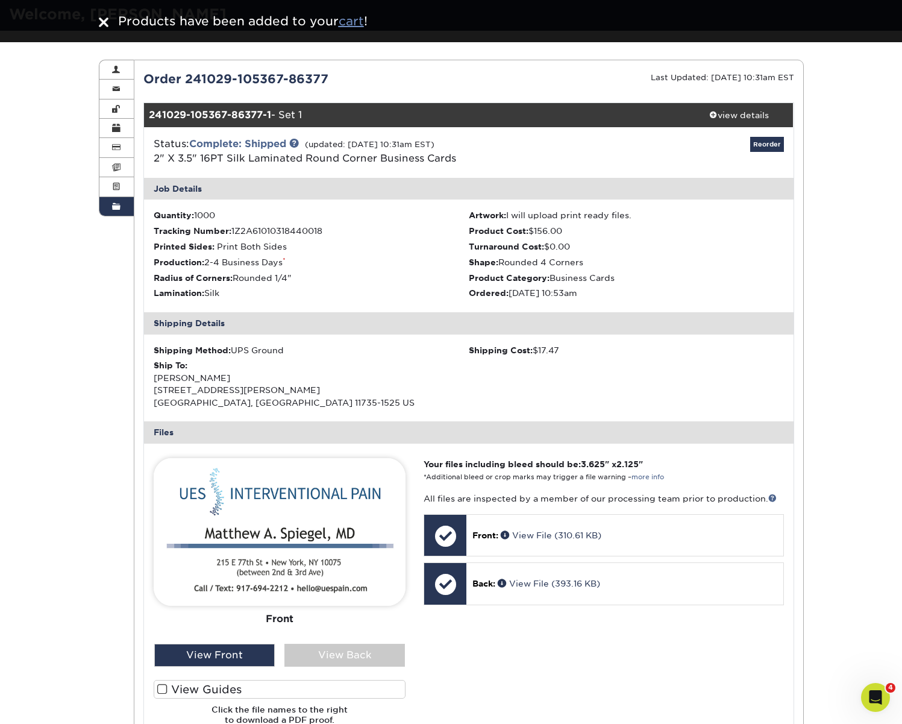
click at [357, 24] on u "cart" at bounding box center [351, 21] width 25 height 14
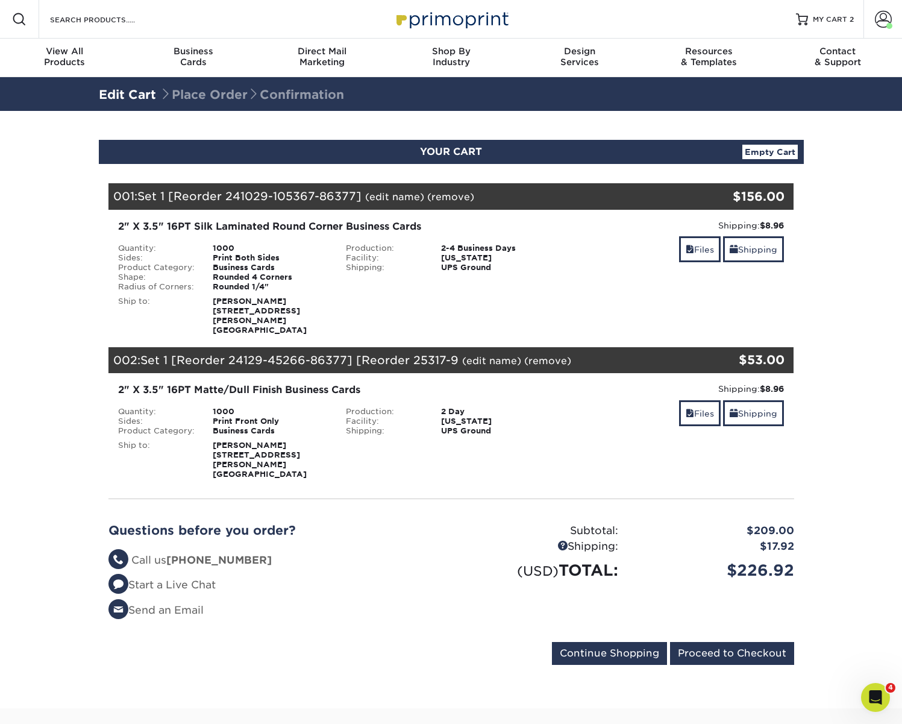
click at [493, 355] on link "(edit name)" at bounding box center [491, 360] width 59 height 11
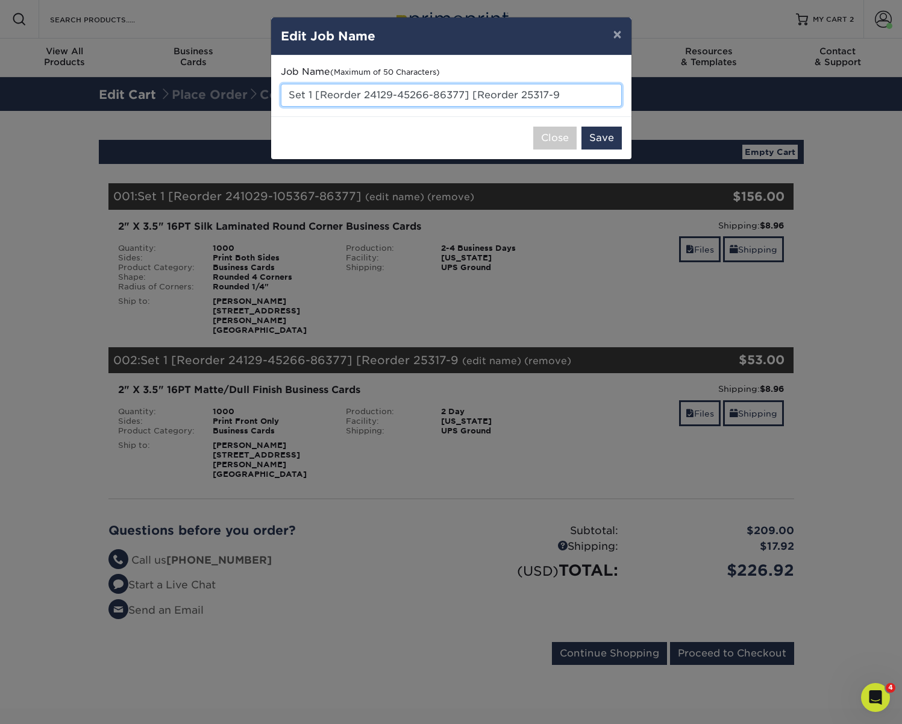
click at [401, 92] on input "Set 1 [Reorder 24129-45266-86377] [Reorder 25317-9" at bounding box center [451, 95] width 341 height 23
type input "[PERSON_NAME] review cards"
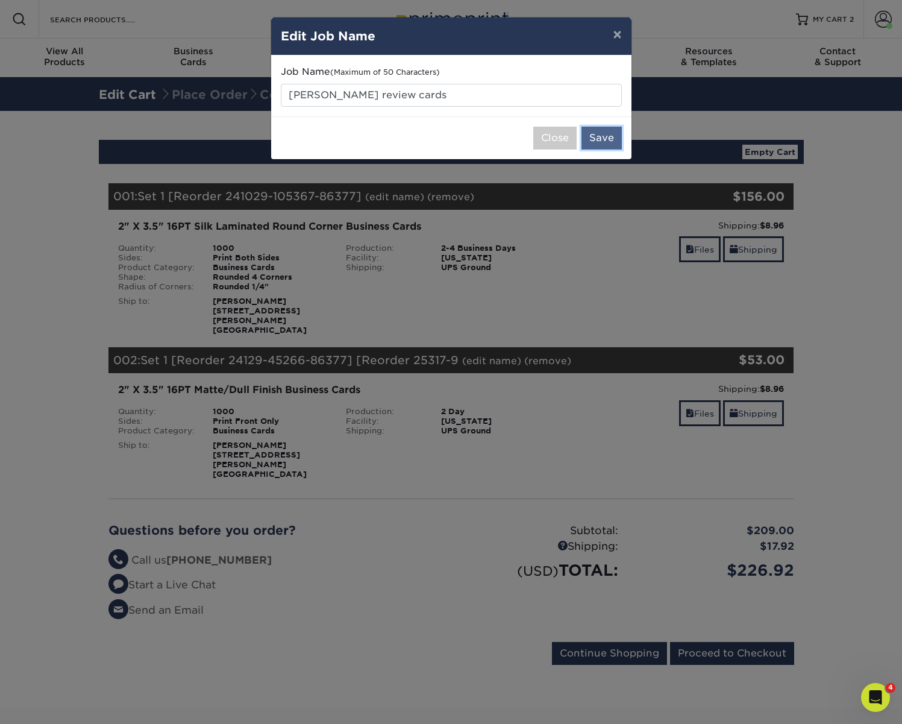
click at [605, 133] on button "Save" at bounding box center [602, 138] width 40 height 23
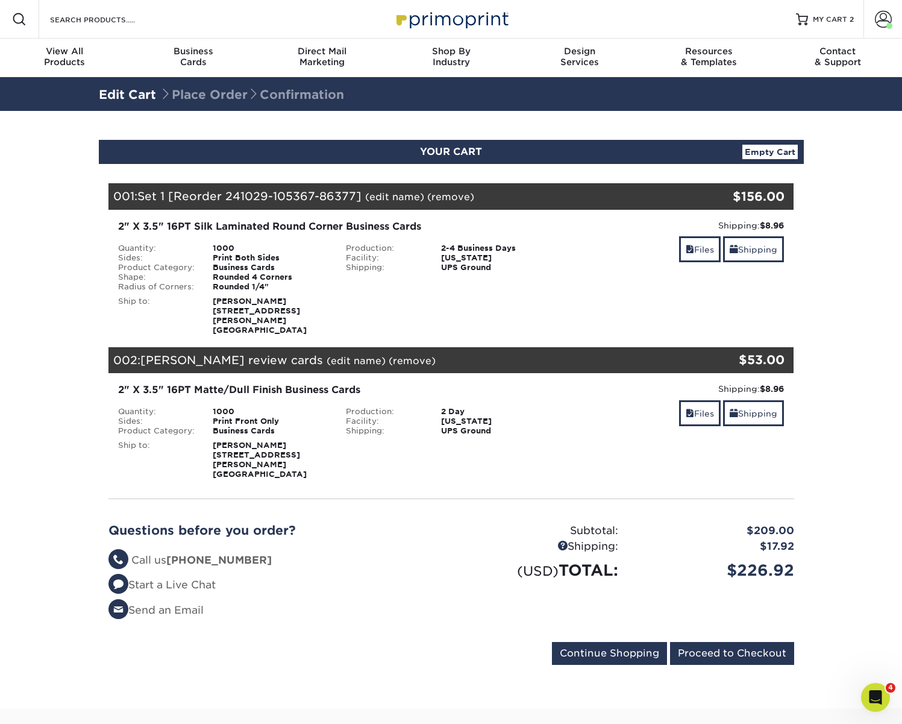
click at [391, 195] on link "(edit name)" at bounding box center [394, 196] width 59 height 11
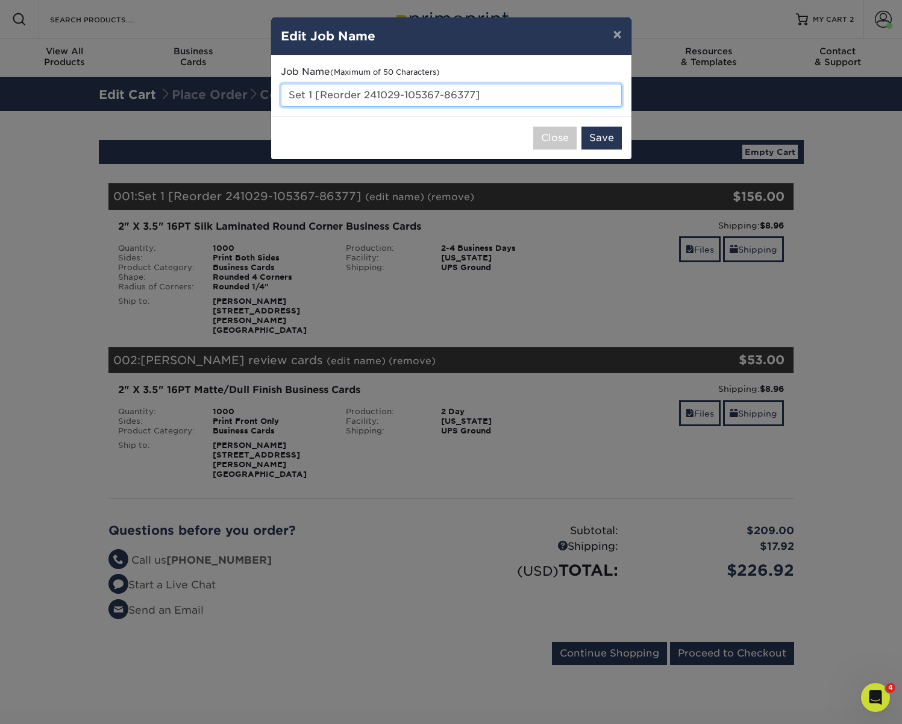
click at [399, 96] on input "Set 1 [Reorder 241029-105367-86377]" at bounding box center [451, 95] width 341 height 23
type input "a"
type input "matthew business cards 2 sided round corner"
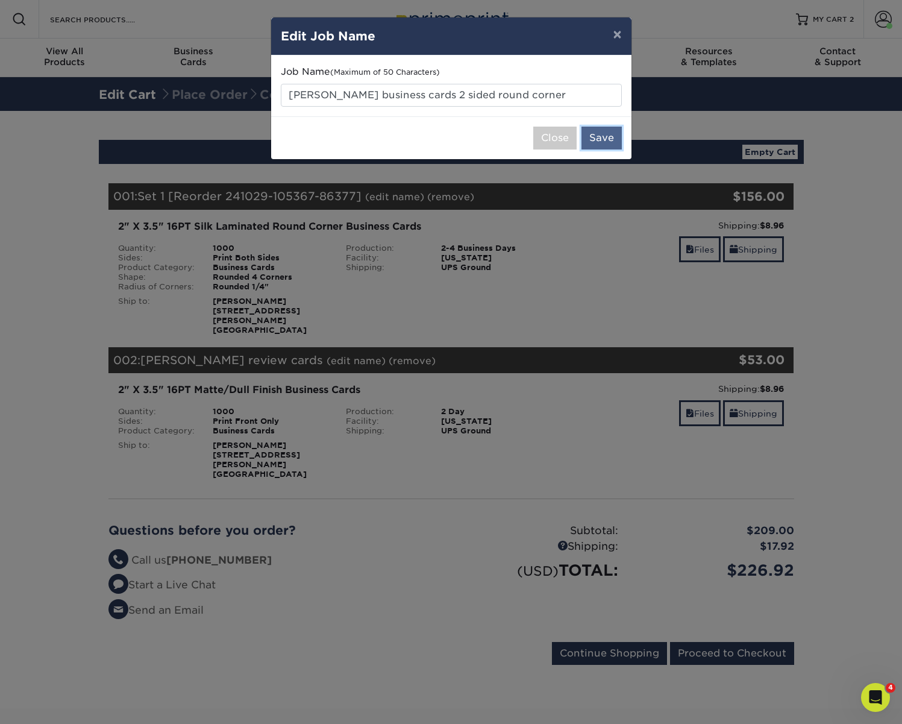
click at [608, 141] on button "Save" at bounding box center [602, 138] width 40 height 23
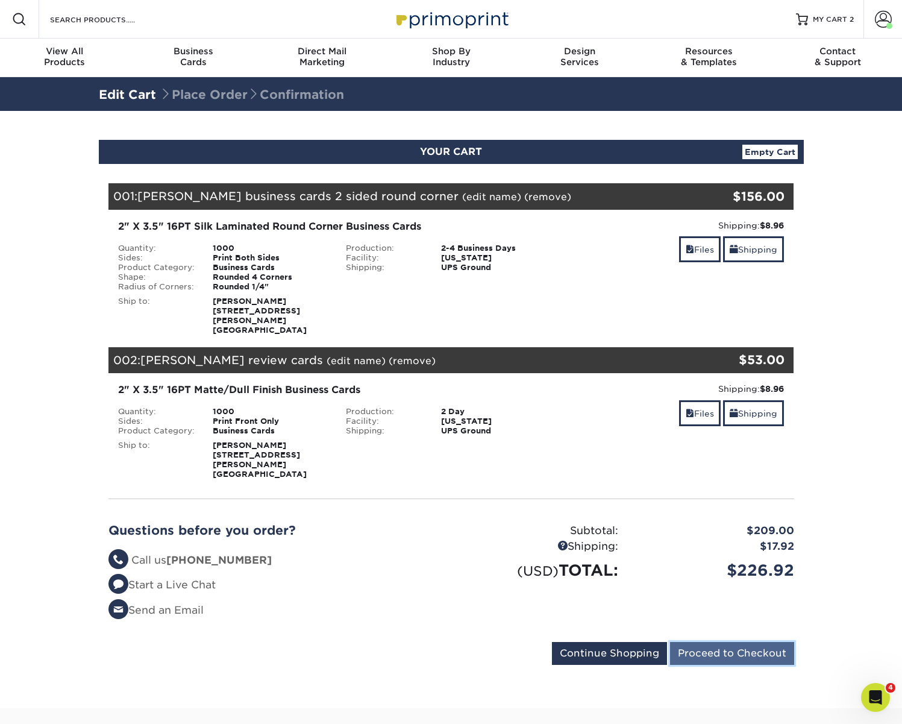
click at [740, 642] on input "Proceed to Checkout" at bounding box center [732, 653] width 124 height 23
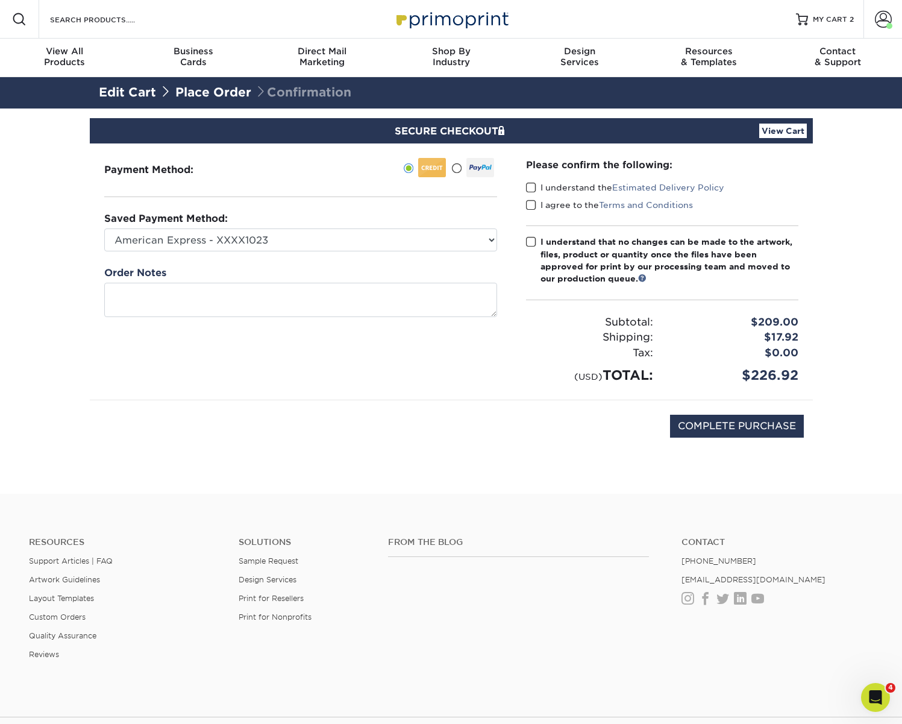
click at [529, 186] on span at bounding box center [531, 187] width 10 height 11
click at [0, 0] on input "I understand the Estimated Delivery Policy" at bounding box center [0, 0] width 0 height 0
click at [532, 205] on span at bounding box center [531, 204] width 10 height 11
click at [0, 0] on input "I agree to the Terms and Conditions" at bounding box center [0, 0] width 0 height 0
click at [531, 239] on span at bounding box center [531, 241] width 10 height 11
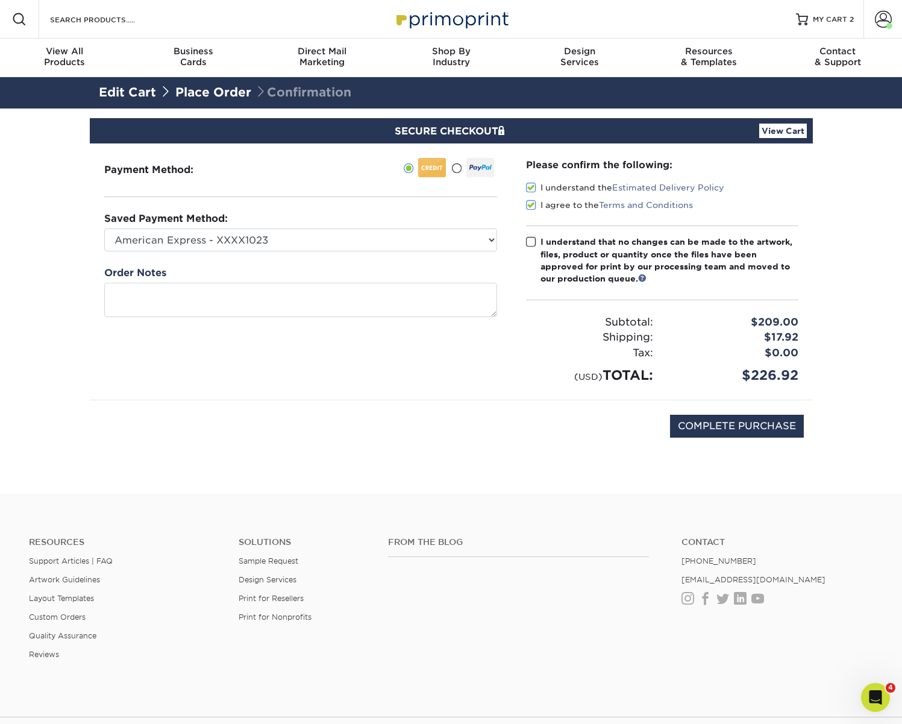
click at [0, 0] on input "I understand that no changes can be made to the artwork, files, product or quan…" at bounding box center [0, 0] width 0 height 0
click at [782, 424] on input "COMPLETE PURCHASE" at bounding box center [737, 426] width 134 height 23
type input "PROCESSING, PLEASE WAIT..."
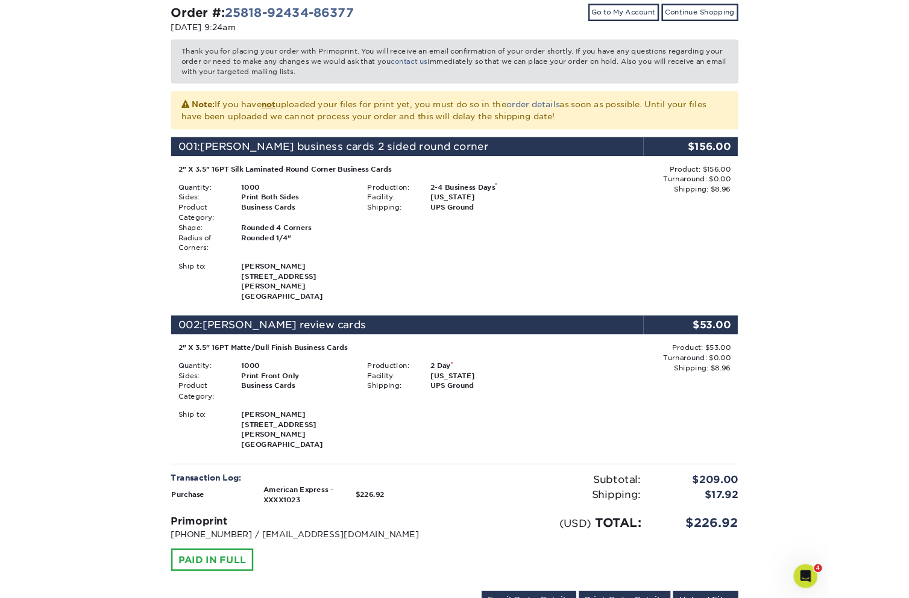
scroll to position [206, 0]
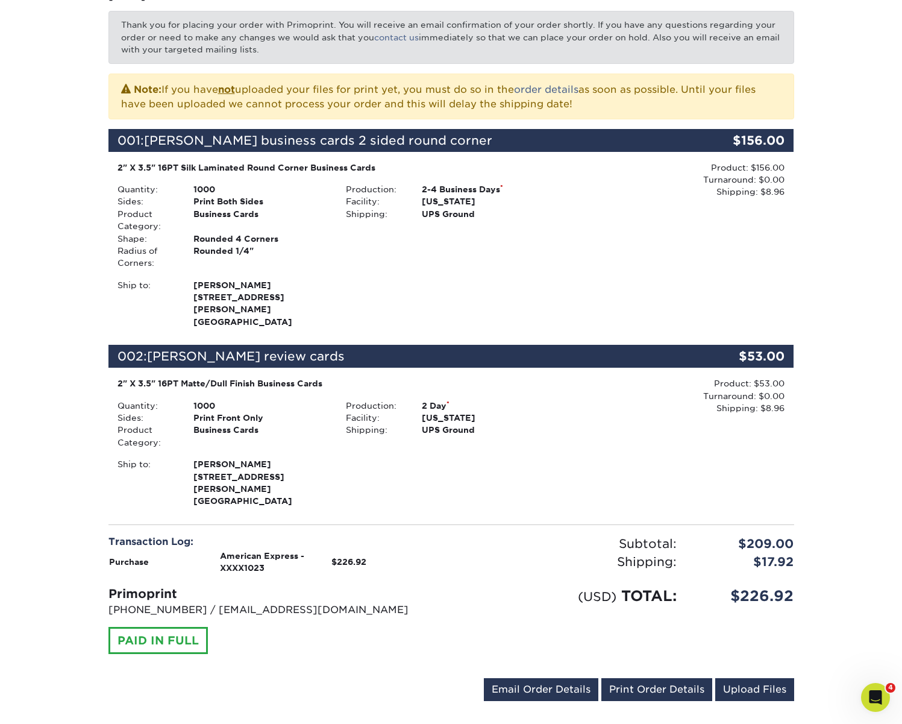
click at [851, 239] on div "Your order has been placed! Order #: 25818-92434-86377 [DATE] 9:24am Go to My A…" at bounding box center [451, 323] width 902 height 841
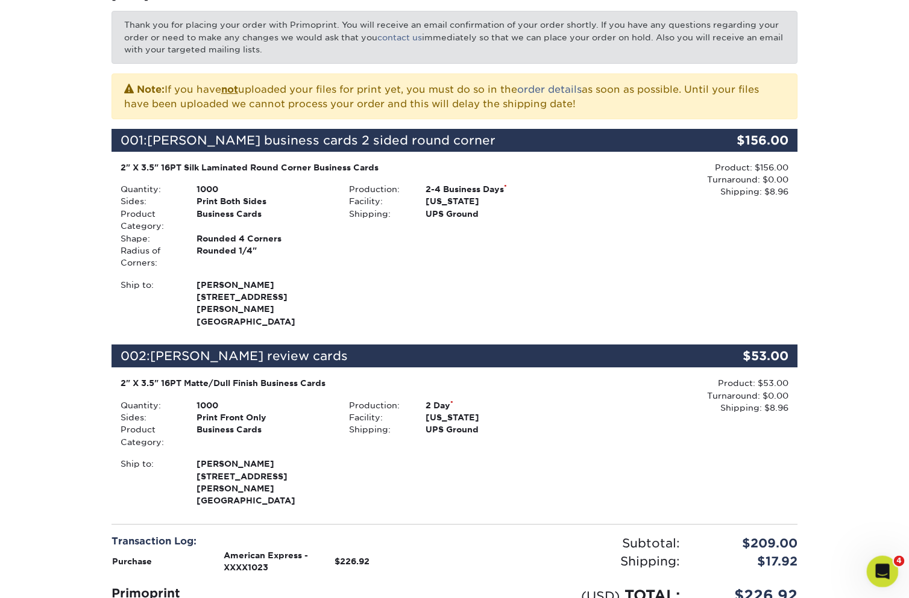
click at [884, 575] on icon "Open Intercom Messenger" at bounding box center [881, 570] width 20 height 20
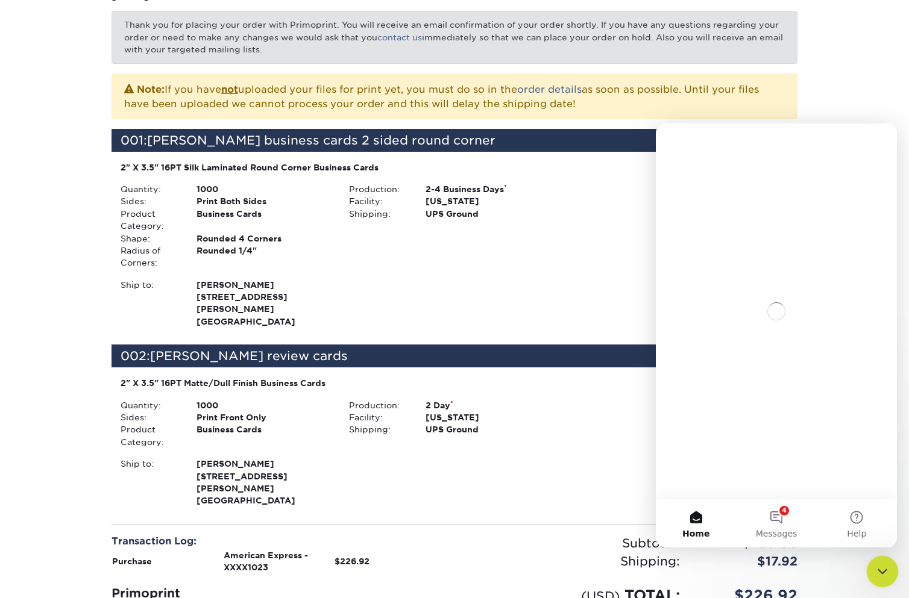
scroll to position [0, 0]
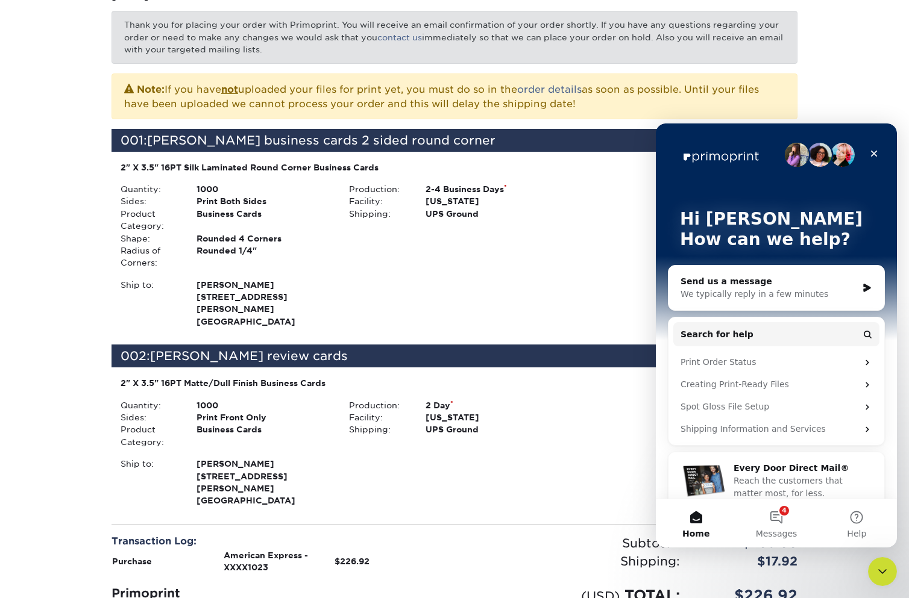
click at [779, 290] on div "We typically reply in a few minutes" at bounding box center [768, 294] width 177 height 13
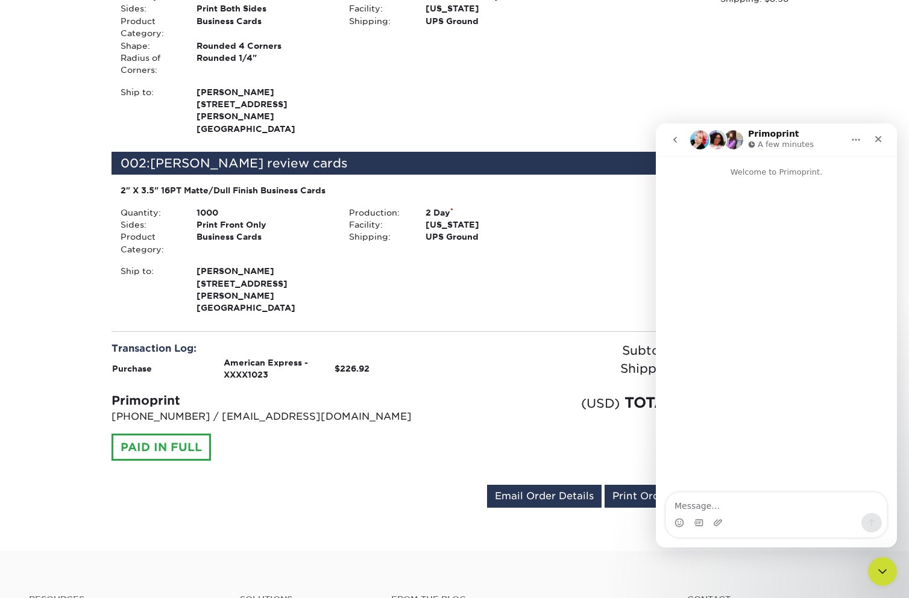
scroll to position [400, 0]
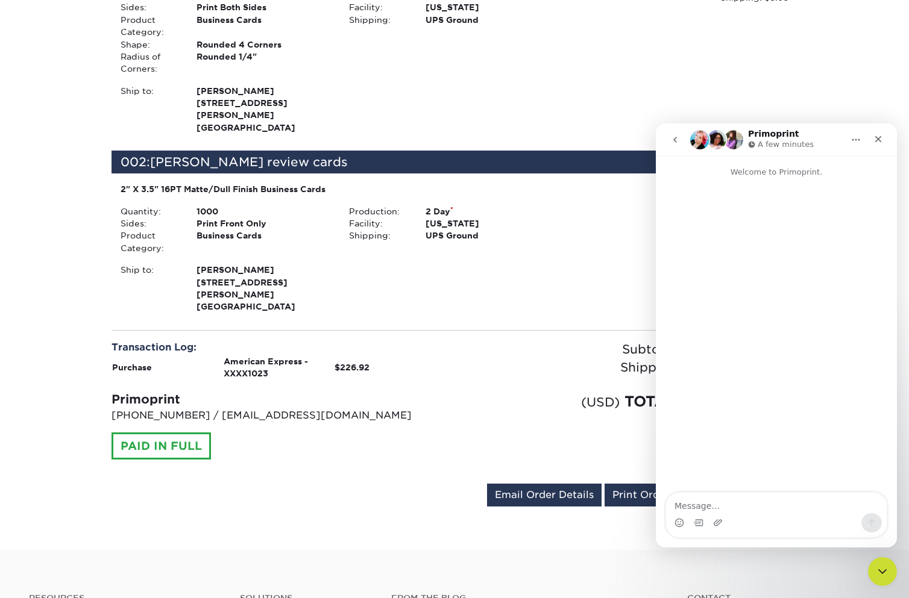
click at [617, 284] on div "Product: $53.00 Turnaround: $0.00 Shipping: $8.96 Discount: - $0.00" at bounding box center [683, 249] width 228 height 133
drag, startPoint x: 580, startPoint y: 444, endPoint x: 572, endPoint y: 469, distance: 25.9
click at [580, 444] on div "Subtotal: $209.00 Shipping: $17.92 Discounts: - $0.00 (USD) TOTAL: $226.92" at bounding box center [630, 407] width 352 height 134
click at [565, 484] on link "Email Order Details" at bounding box center [544, 495] width 114 height 23
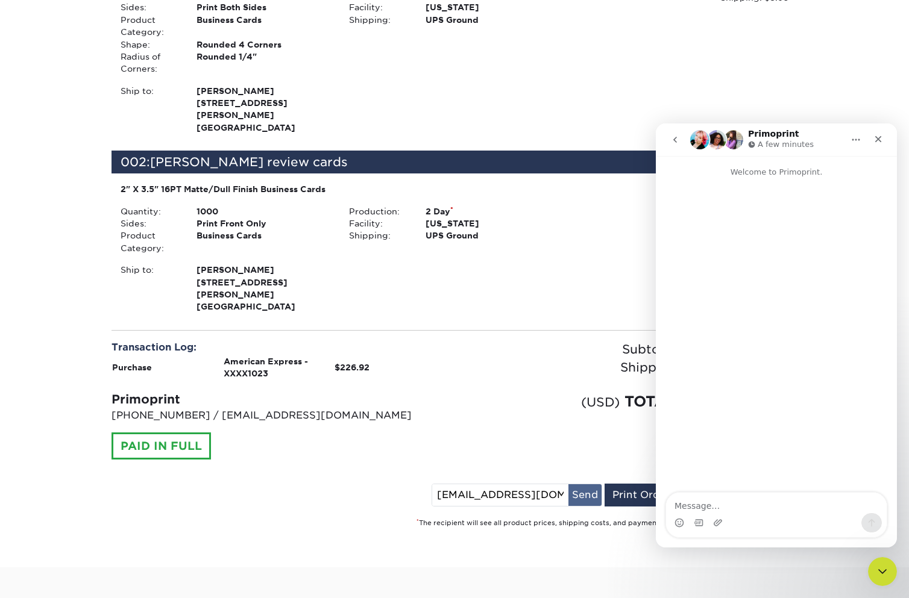
click at [582, 485] on button "Send" at bounding box center [584, 496] width 33 height 22
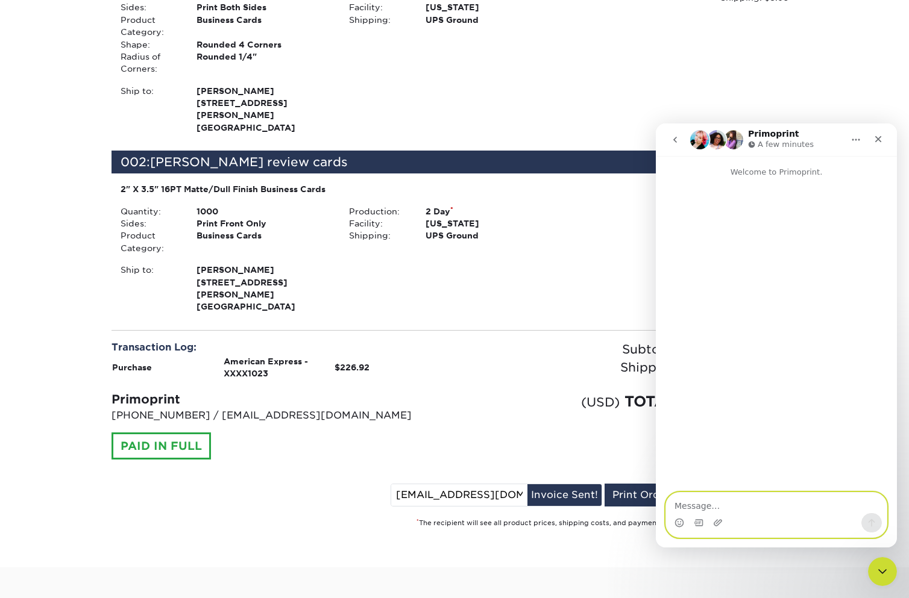
click at [713, 506] on textarea "Message…" at bounding box center [776, 503] width 221 height 20
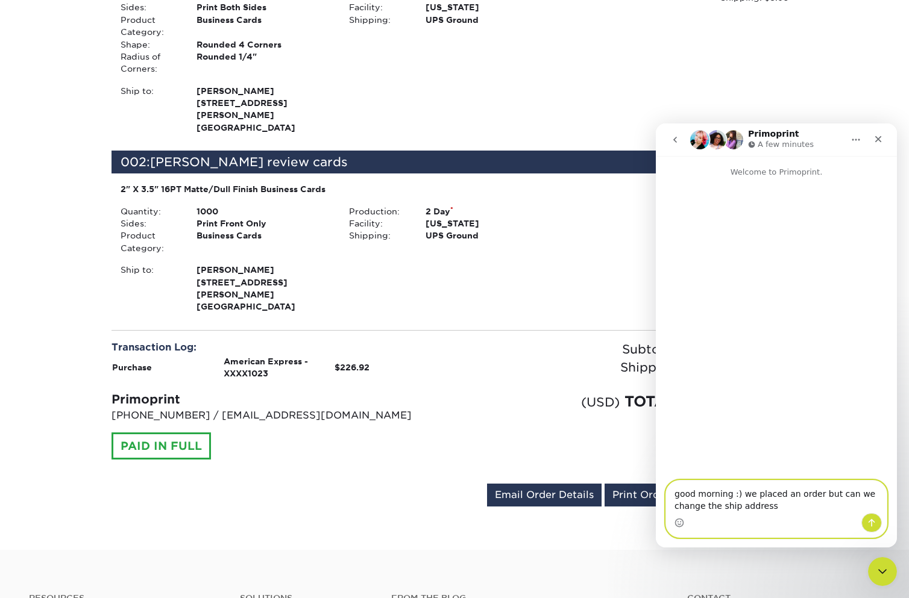
type textarea "good morning :) we placed an order but can we change the ship address"
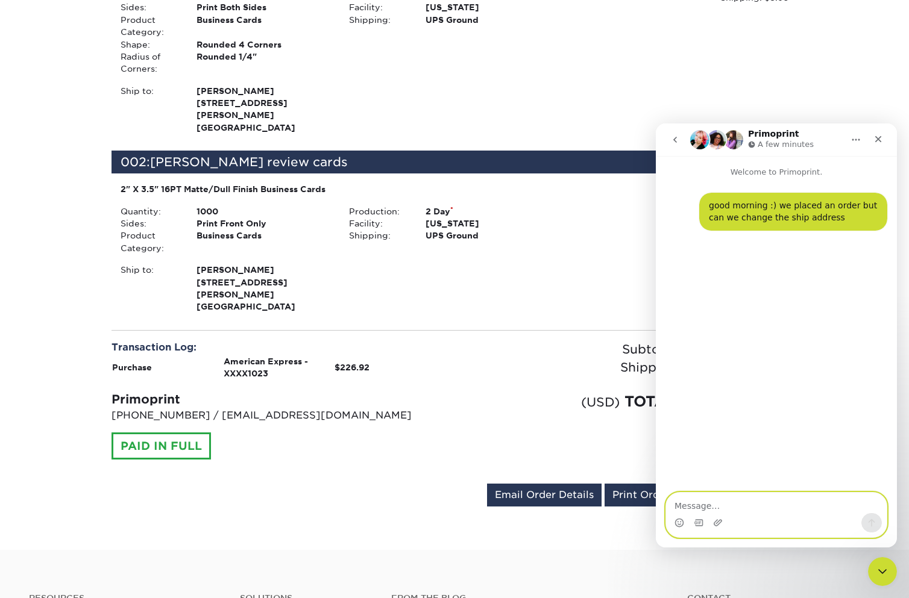
type textarea "UES Interventional Pain [PERSON_NAME], MD. PLLC [STREET_ADDRESS][US_STATE]"
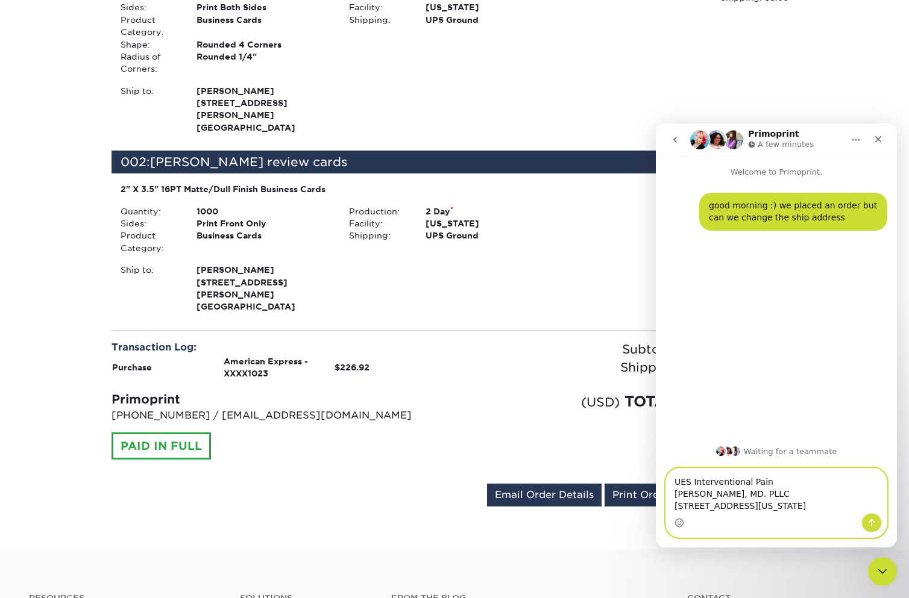
click at [674, 469] on textarea "UES Interventional Pain [PERSON_NAME], MD. PLLC [STREET_ADDRESS][US_STATE]" at bounding box center [776, 491] width 221 height 45
paste textarea "Order #25818-92434-86377"
type textarea "Order #25818-92434-86377"
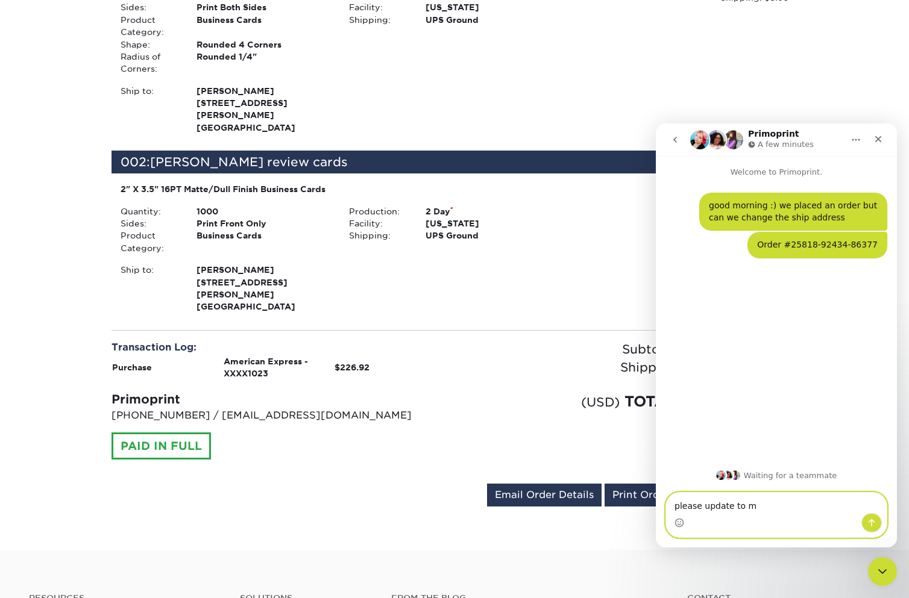
type textarea "please update to"
paste textarea "UES Interventional Pain [PERSON_NAME], MD. PLLC [STREET_ADDRESS][US_STATE]"
type textarea "UES Interventional Pain [PERSON_NAME], MD. PLLC [STREET_ADDRESS][US_STATE]"
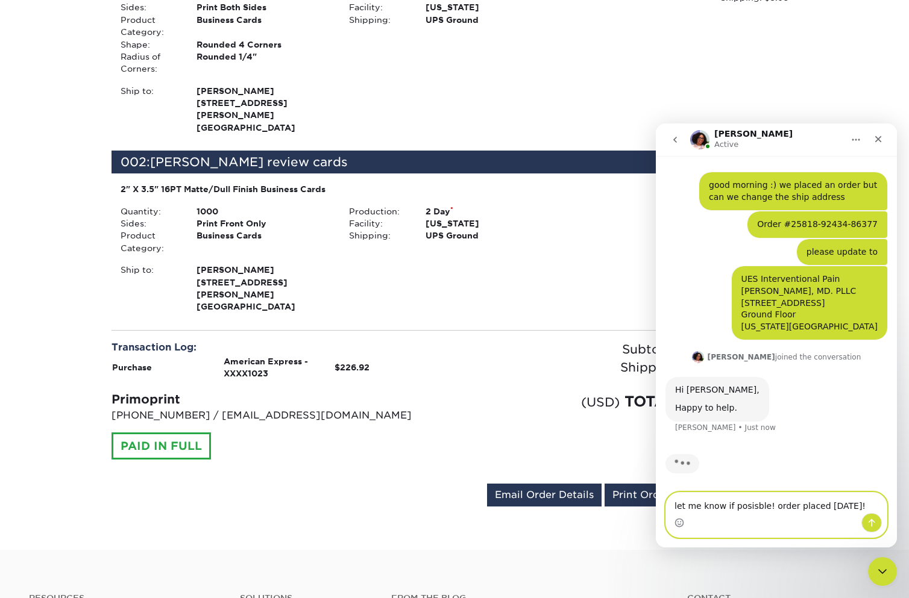
type textarea "let me know if posisble! order placed [DATE]!"
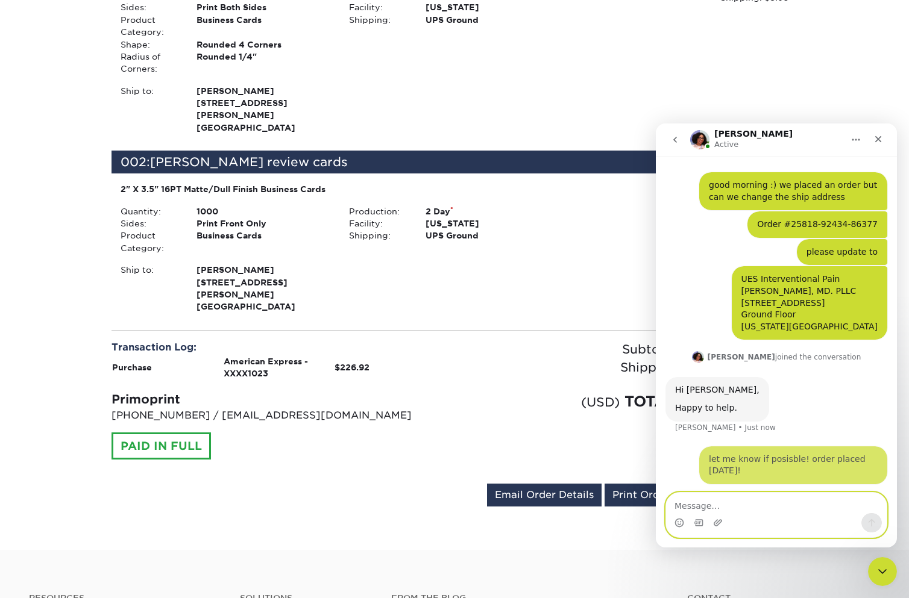
scroll to position [68, 0]
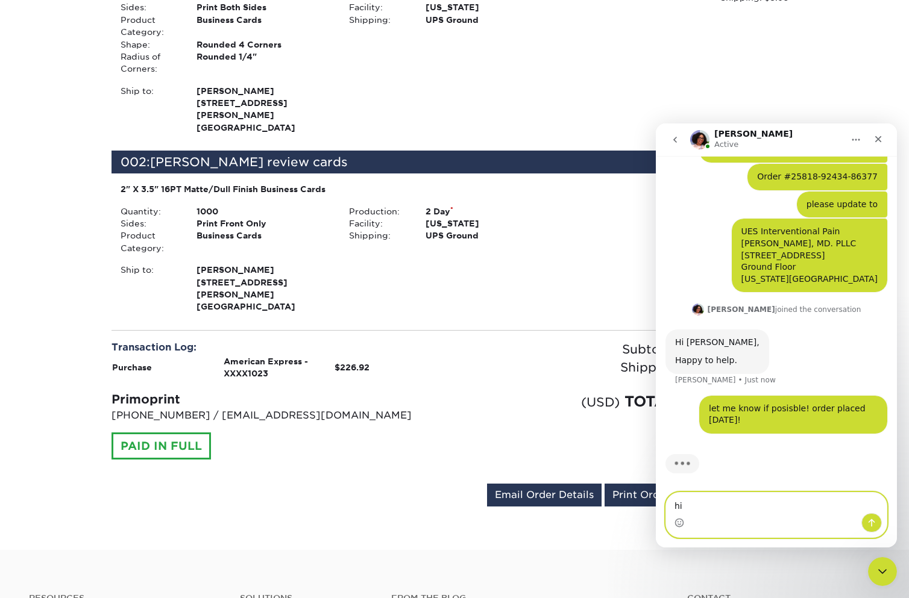
type textarea "hi"
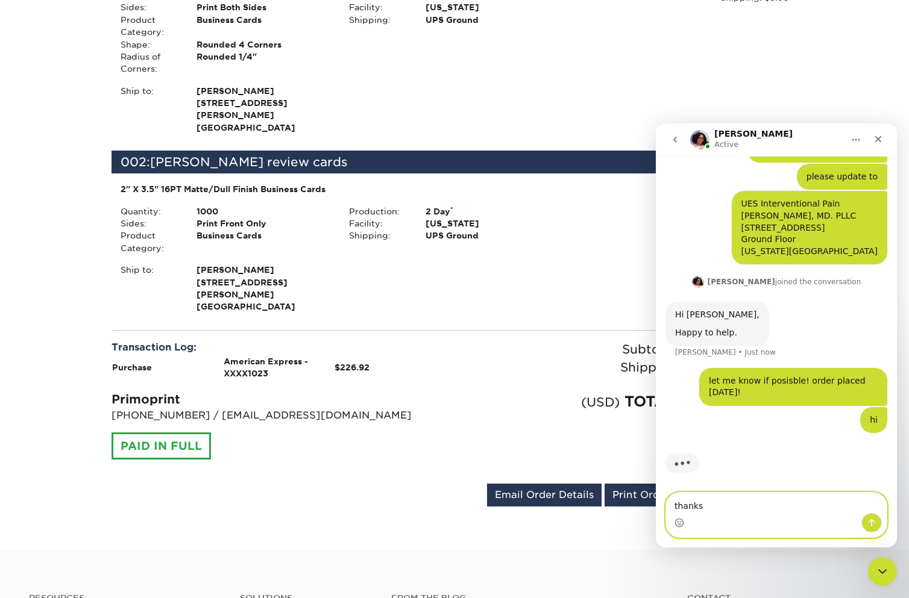
type textarea "thanks!"
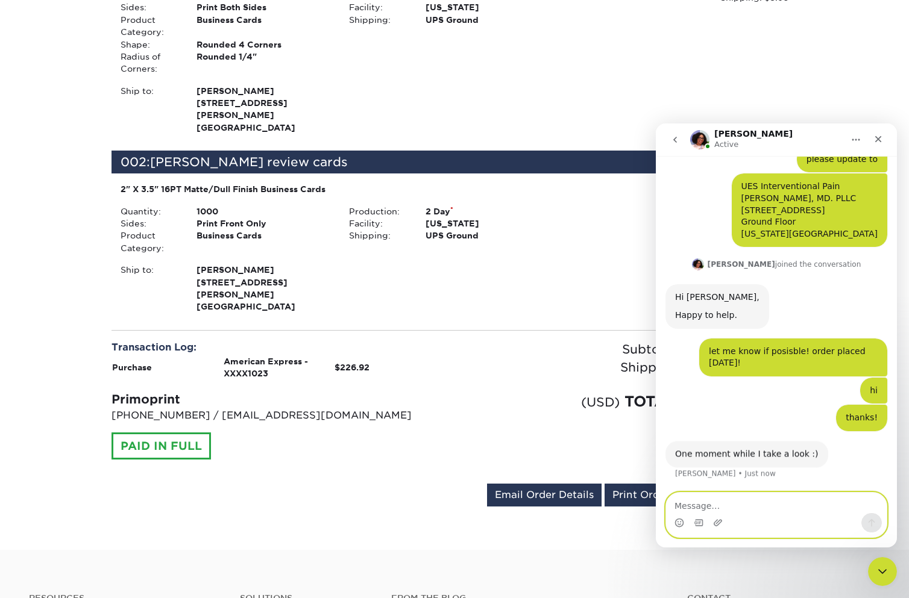
scroll to position [113, 0]
type textarea "ok great"
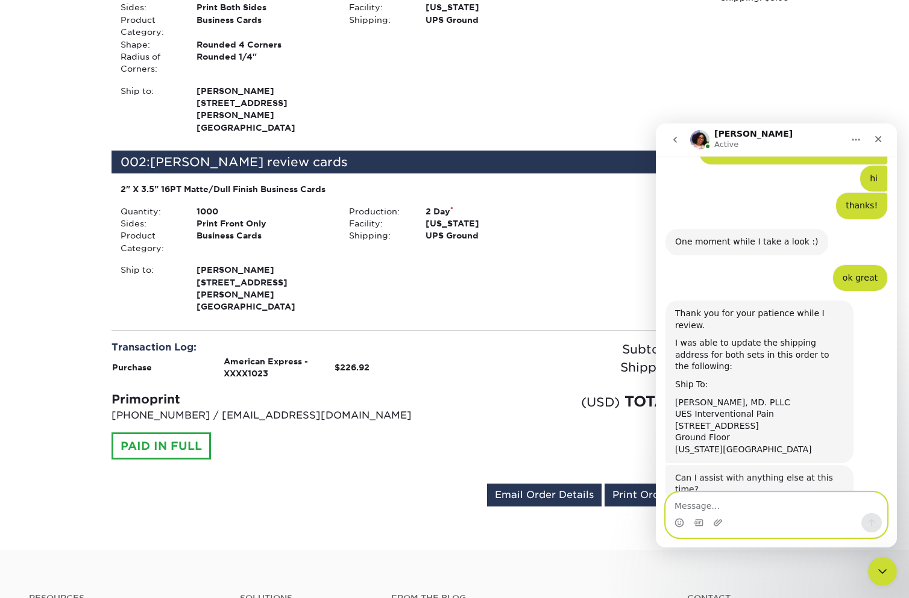
scroll to position [325, 0]
type textarea "percet"
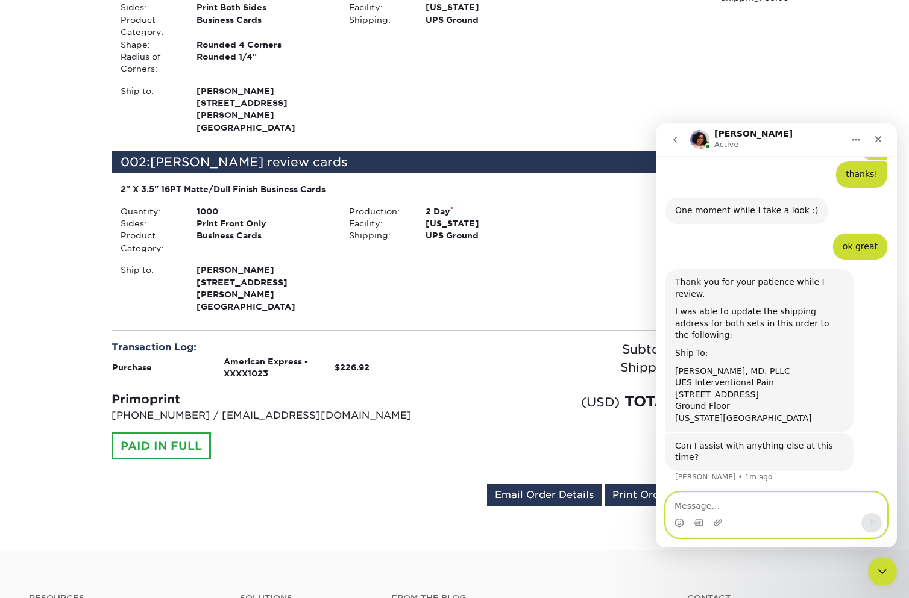
scroll to position [360, 0]
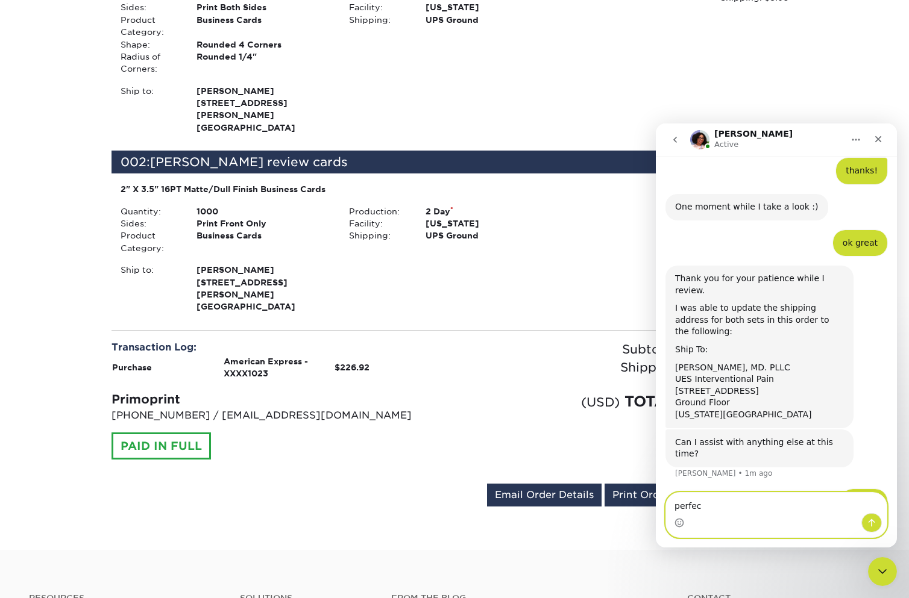
type textarea "perfect"
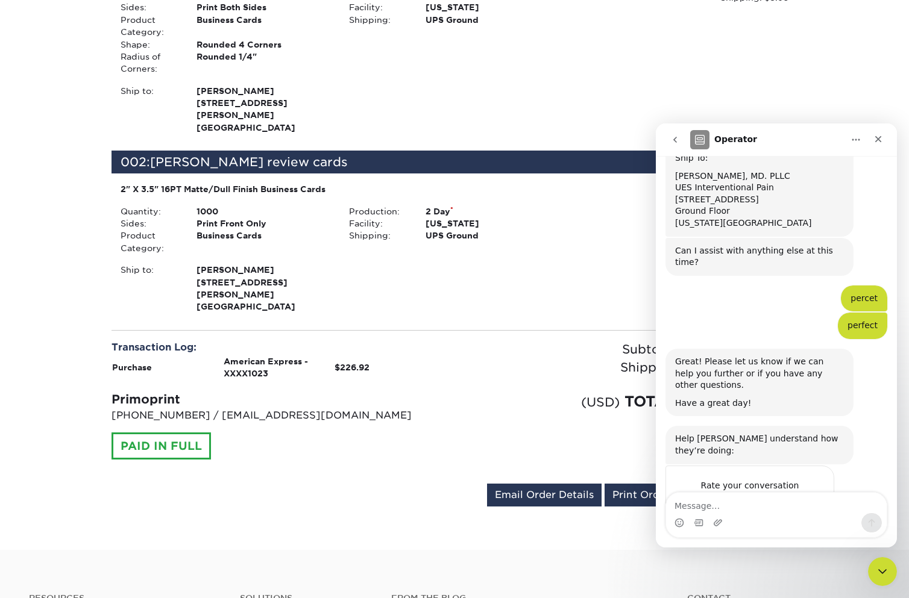
scroll to position [562, 0]
